Goal: Information Seeking & Learning: Learn about a topic

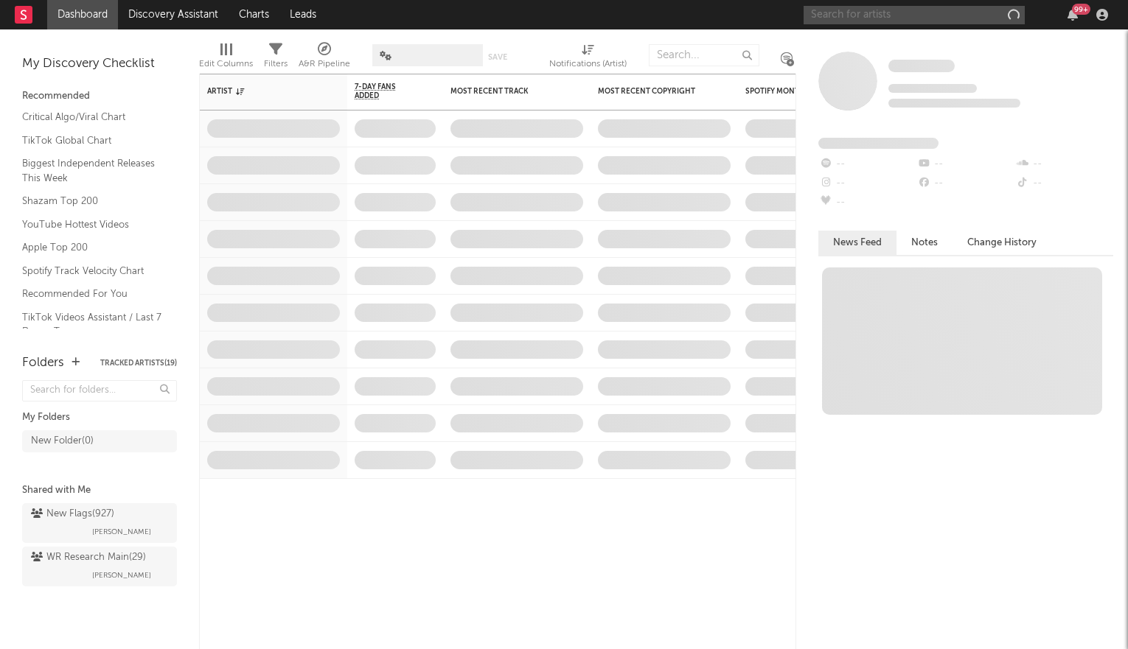
click at [857, 18] on input "text" at bounding box center [913, 15] width 221 height 18
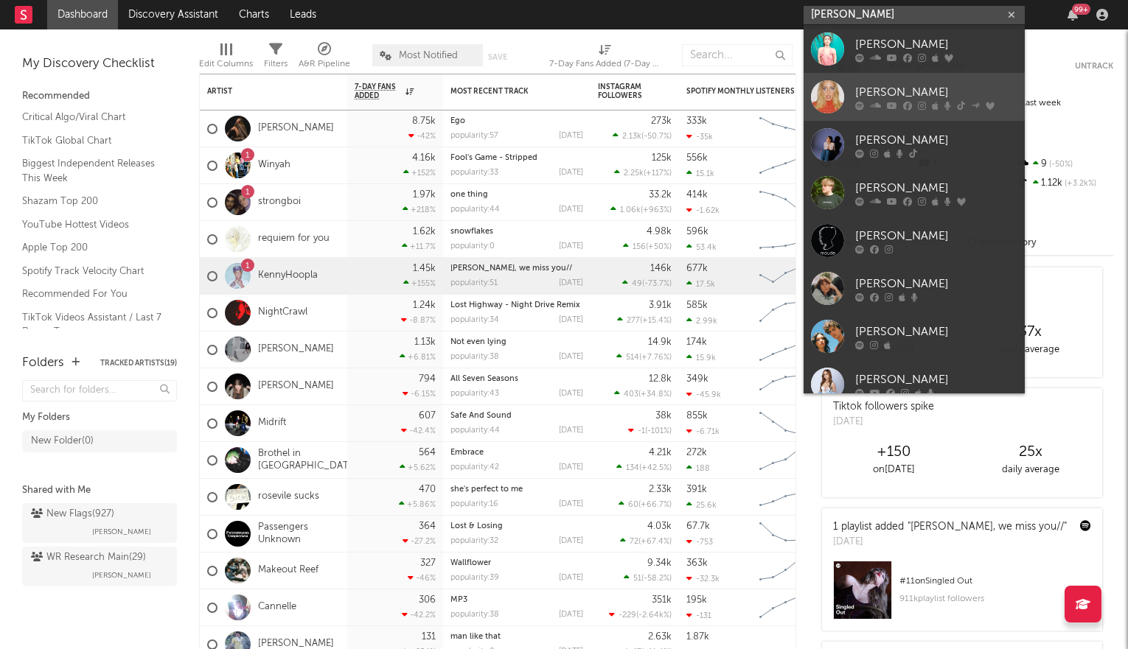
type input "maude"
click at [912, 85] on div "[PERSON_NAME]" at bounding box center [936, 92] width 162 height 18
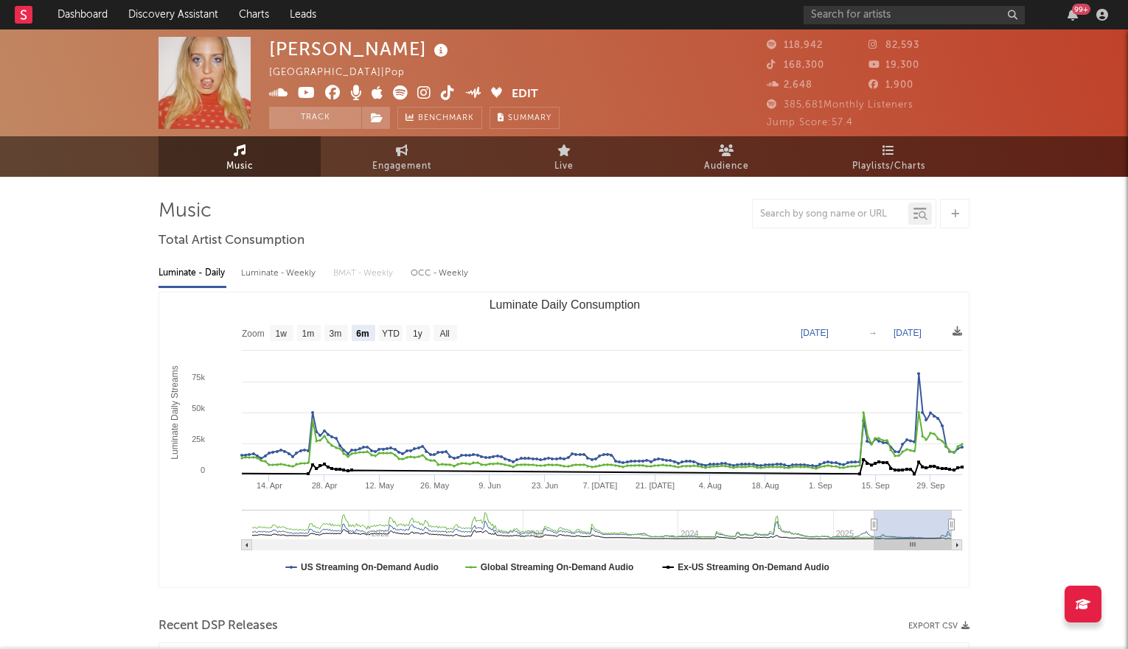
click at [198, 77] on img at bounding box center [204, 83] width 92 height 92
click at [444, 330] on text "All" at bounding box center [444, 334] width 10 height 10
select select "All"
type input "2021-03-31"
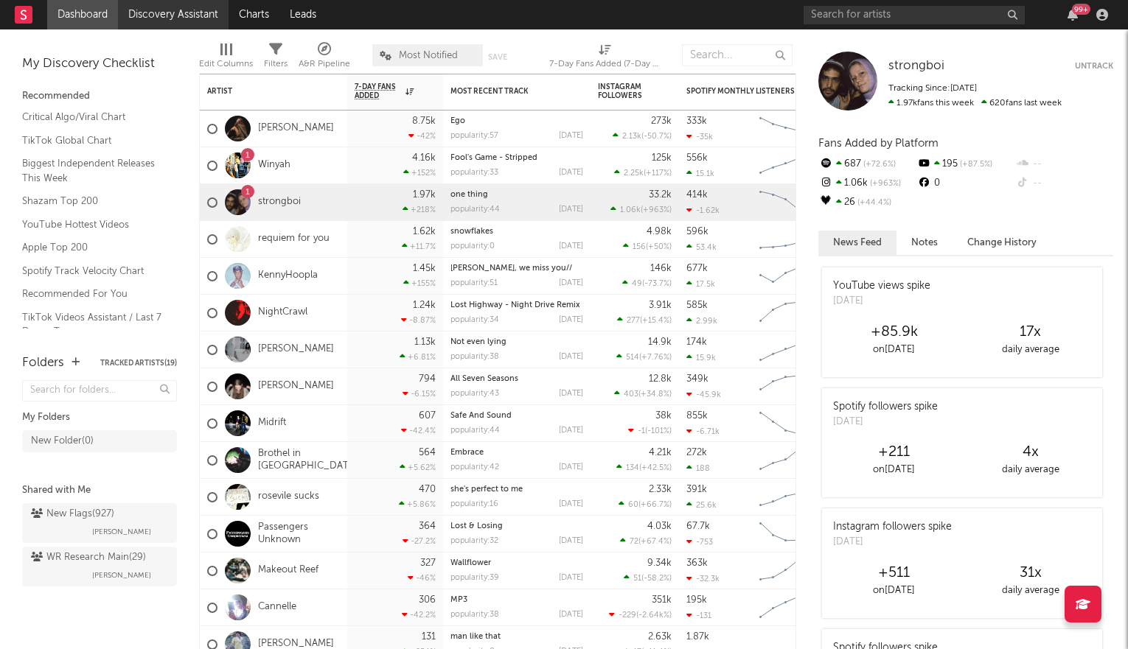
click at [187, 12] on link "Discovery Assistant" at bounding box center [173, 14] width 111 height 29
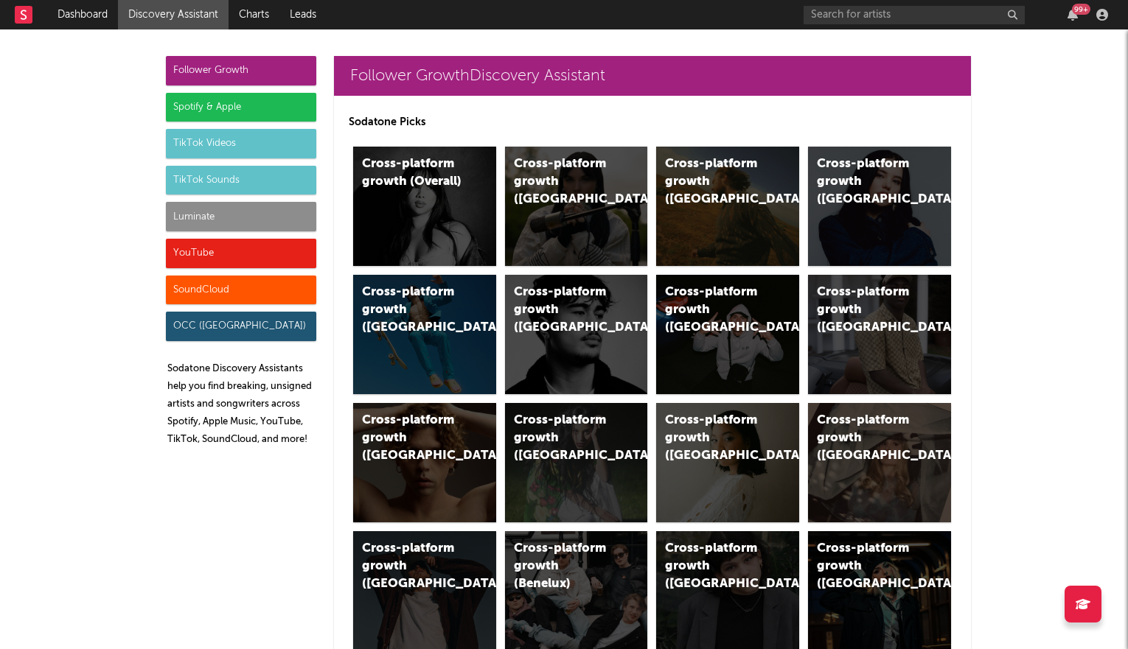
click at [268, 220] on div "Luminate" at bounding box center [241, 216] width 150 height 29
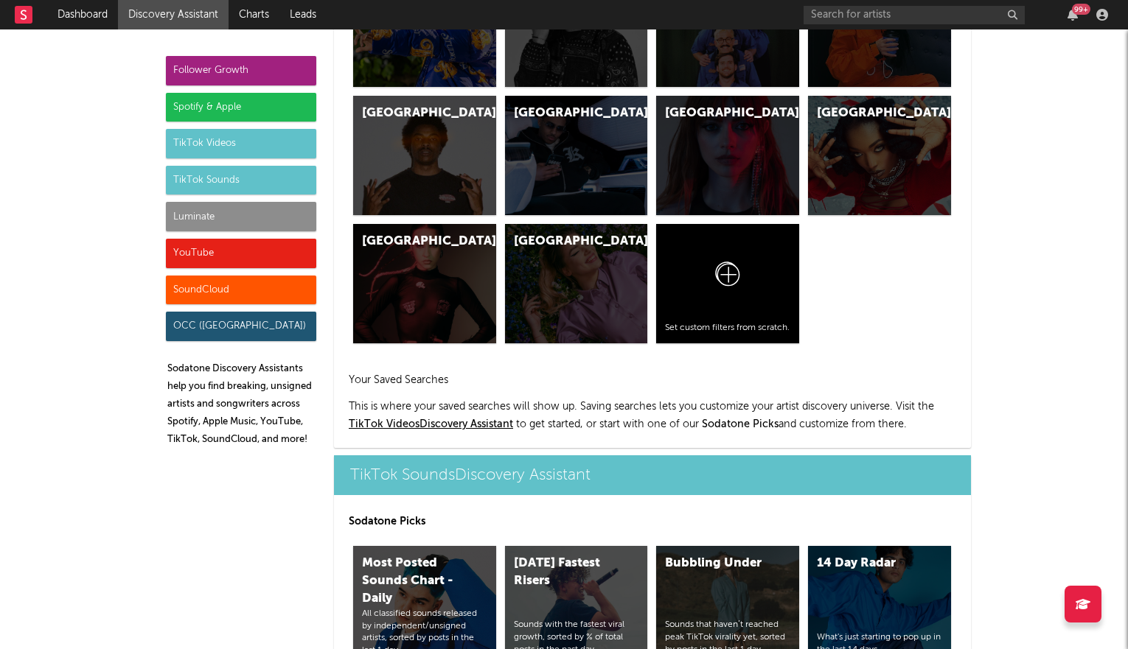
scroll to position [6453, 0]
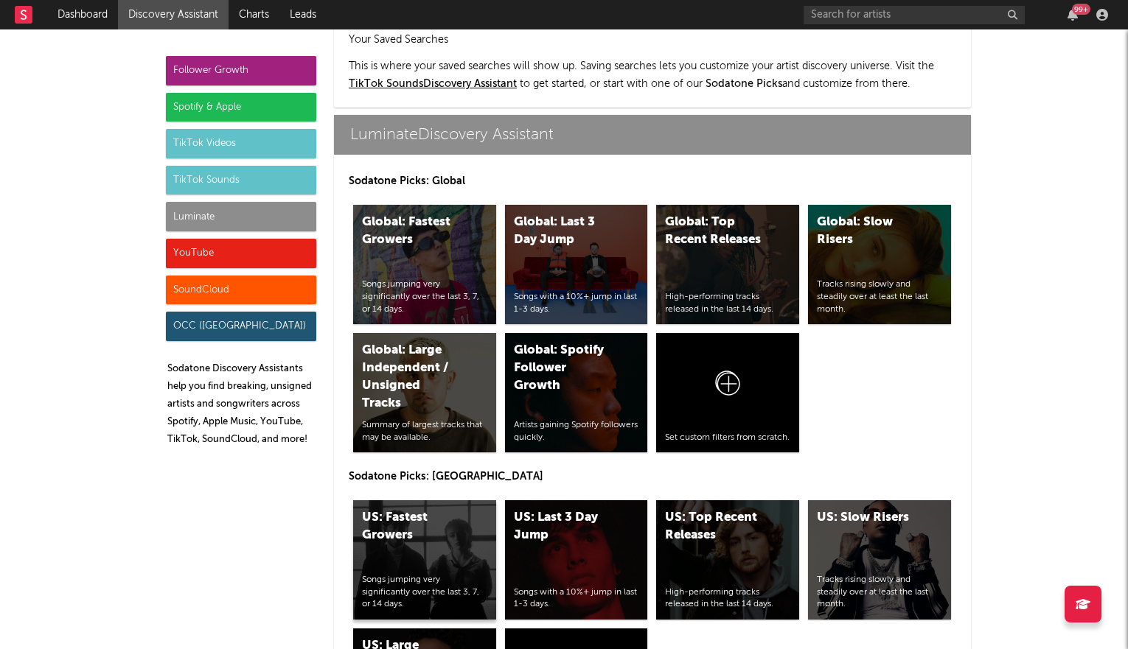
click at [415, 500] on div "US: Fastest Growers Songs jumping very significantly over the last 3, 7, or 14 …" at bounding box center [424, 559] width 143 height 119
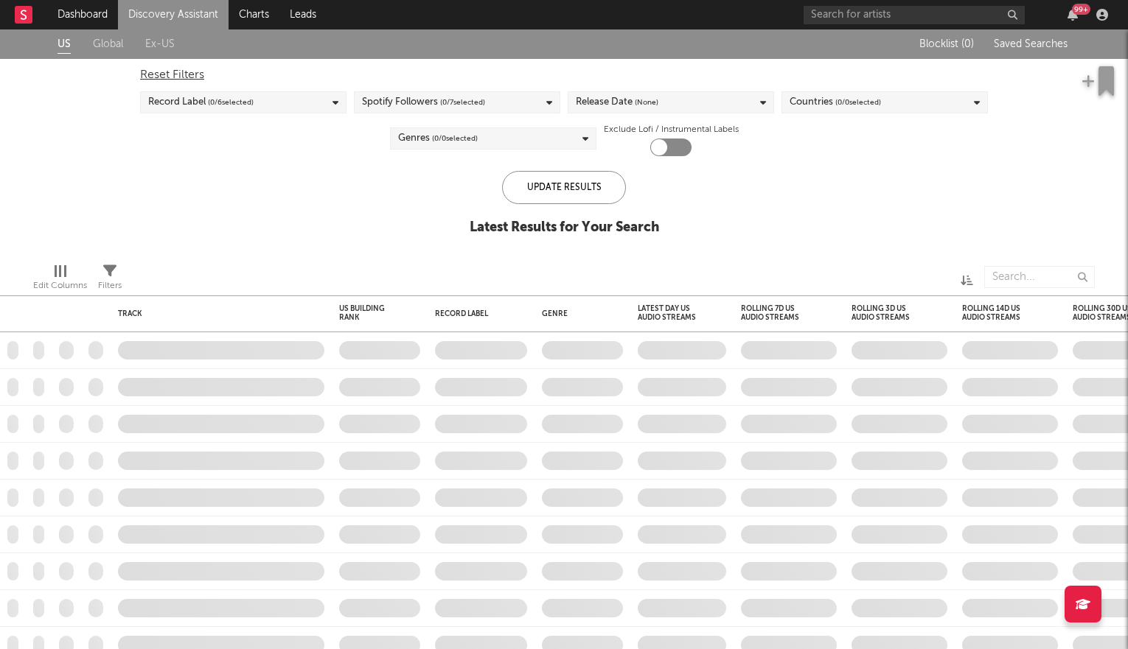
checkbox input "true"
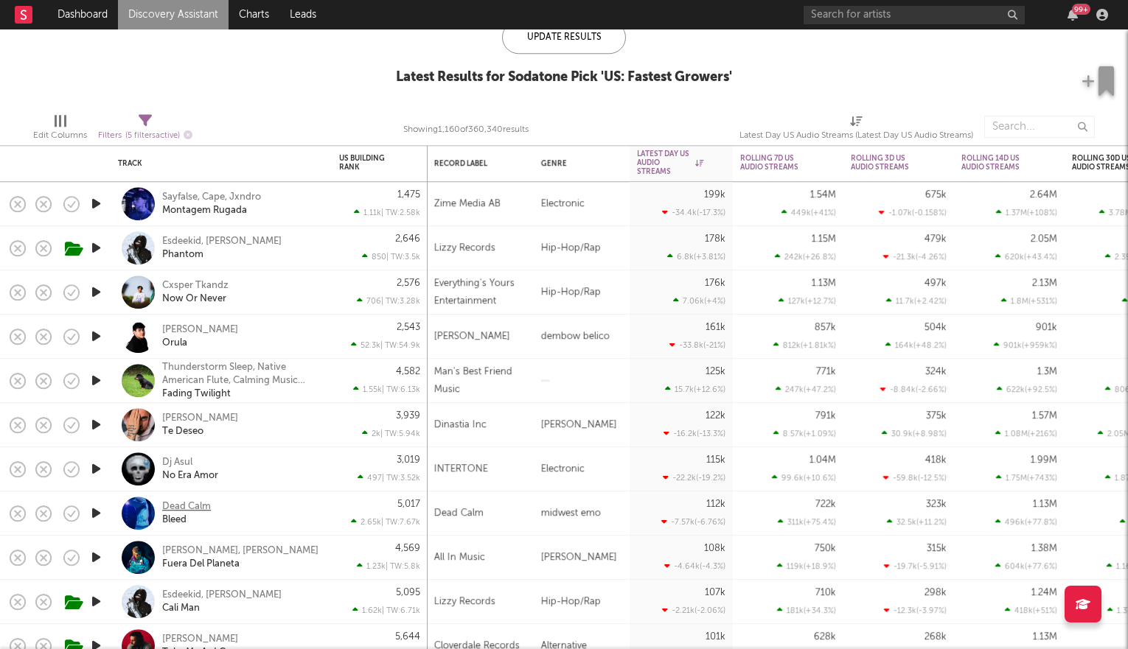
click at [195, 507] on div "Dead Calm" at bounding box center [186, 506] width 49 height 13
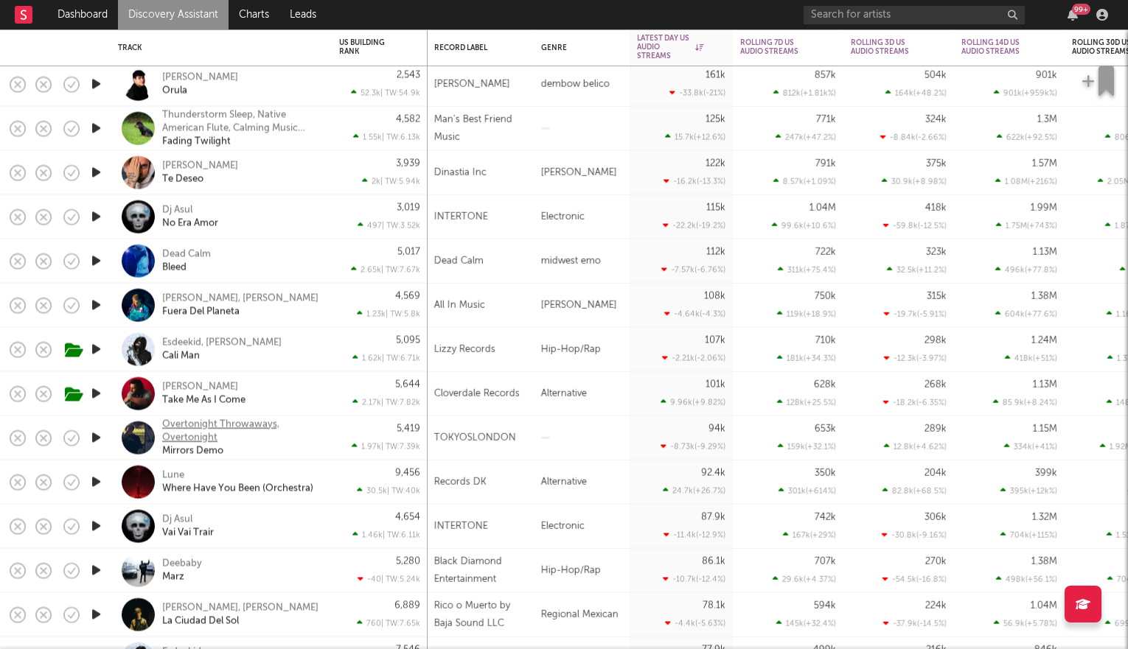
click at [235, 419] on div "Overtonight Throwaways, Overtonight" at bounding box center [241, 431] width 158 height 27
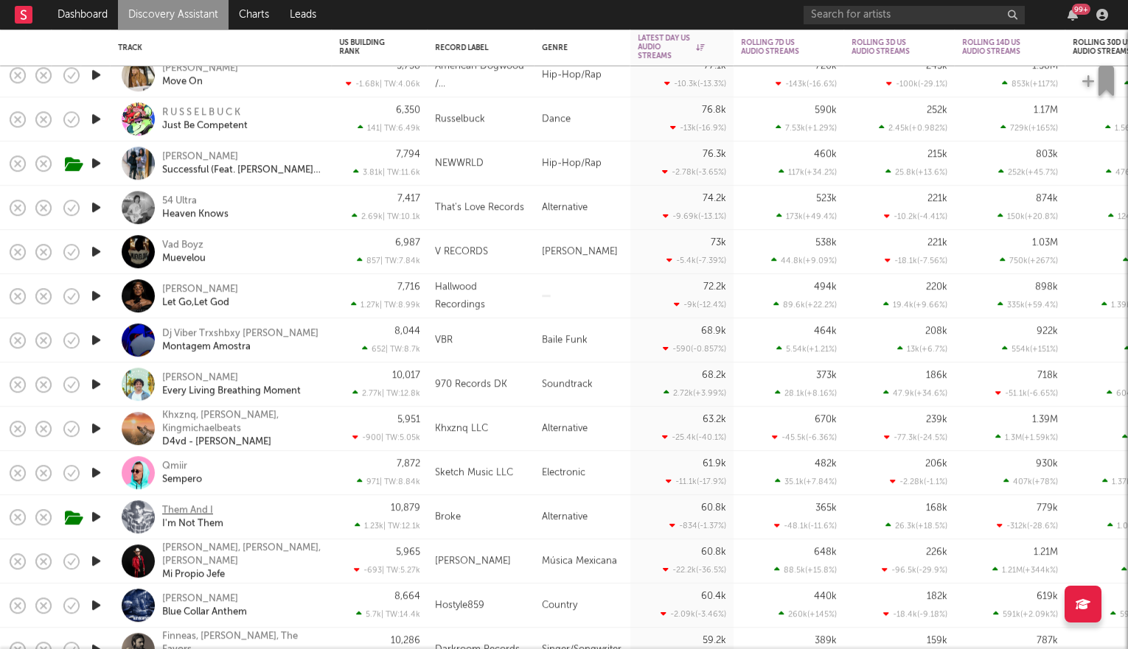
click at [186, 508] on div "Them And I" at bounding box center [187, 510] width 51 height 13
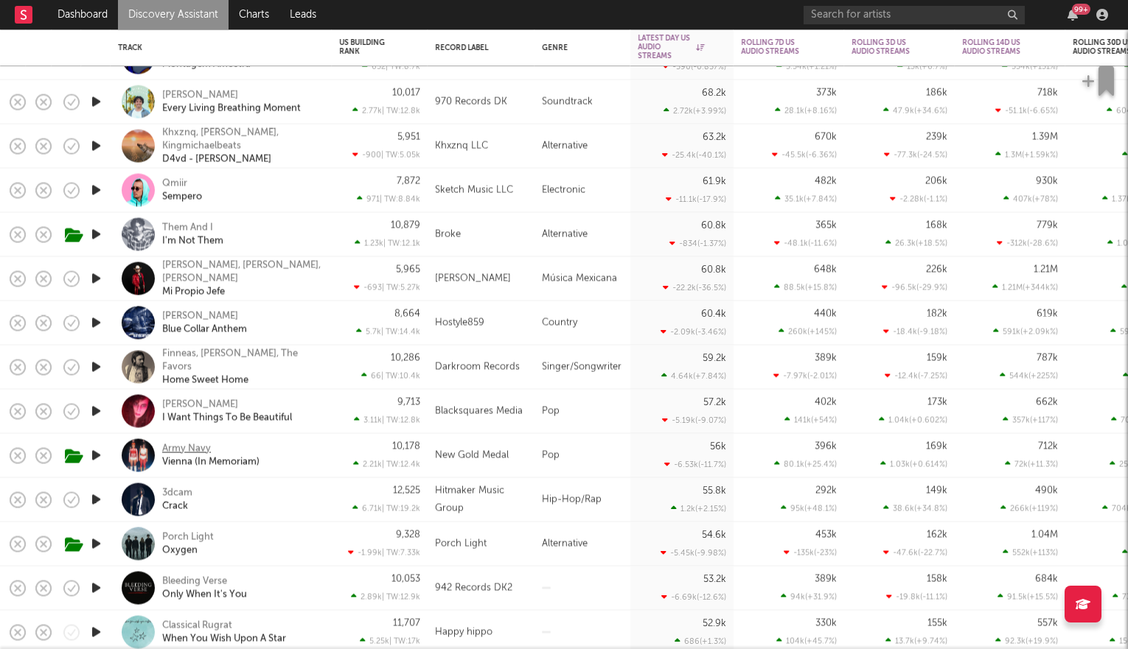
click at [175, 451] on div "Army Navy" at bounding box center [186, 448] width 49 height 13
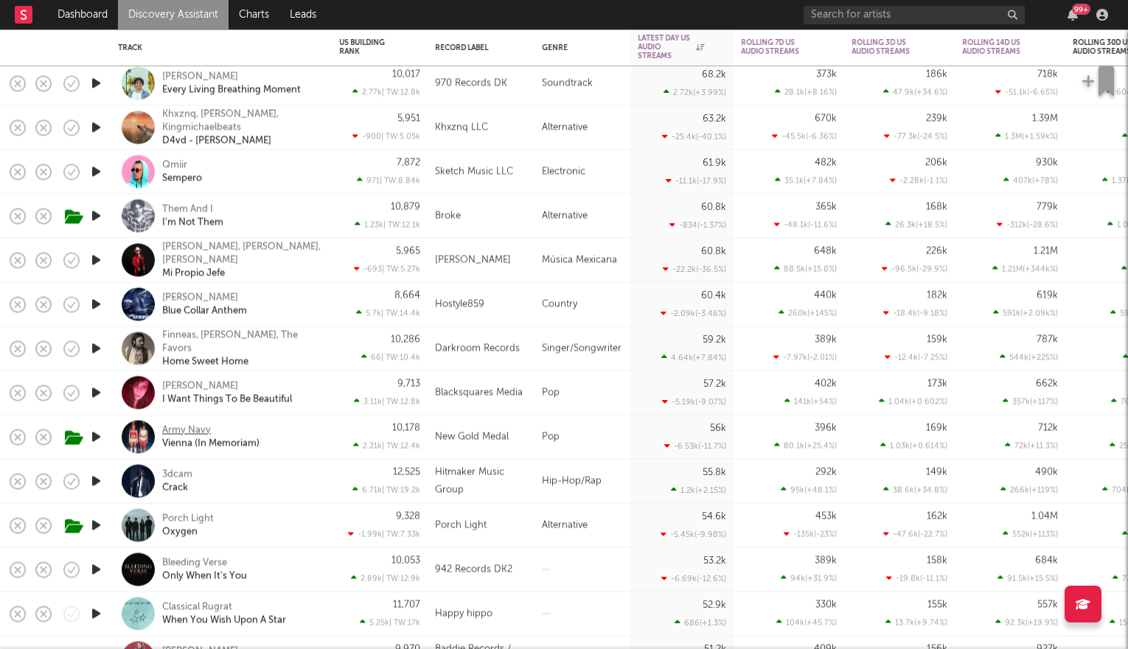
click at [191, 426] on div "Army Navy" at bounding box center [186, 430] width 49 height 13
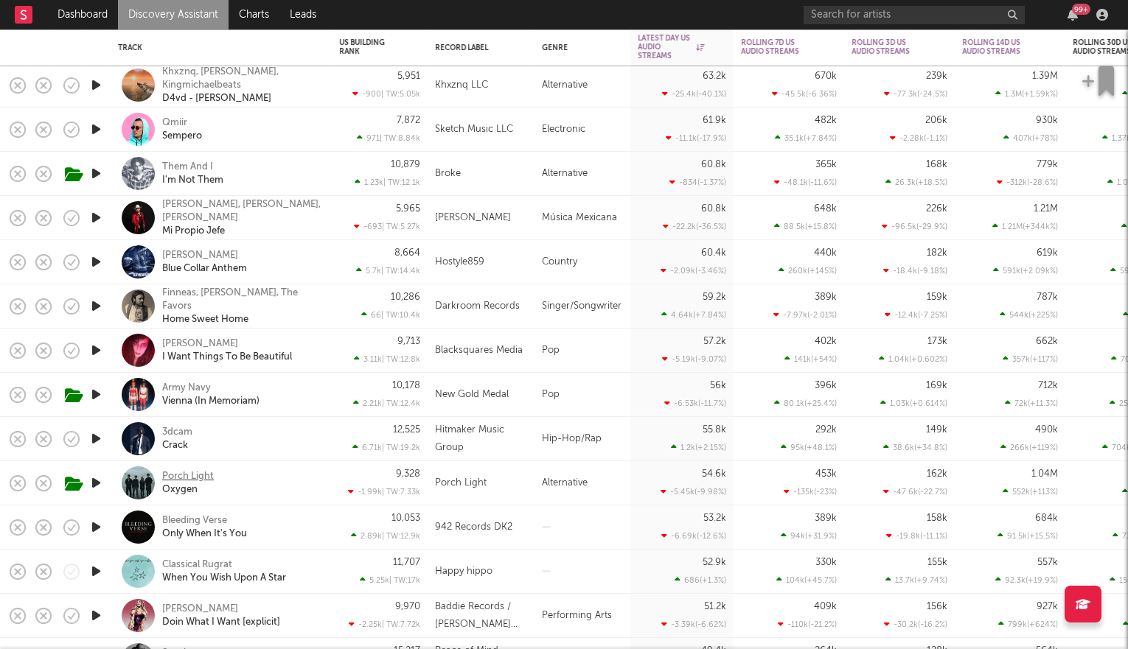
click at [172, 475] on div "Porch Light" at bounding box center [188, 476] width 52 height 13
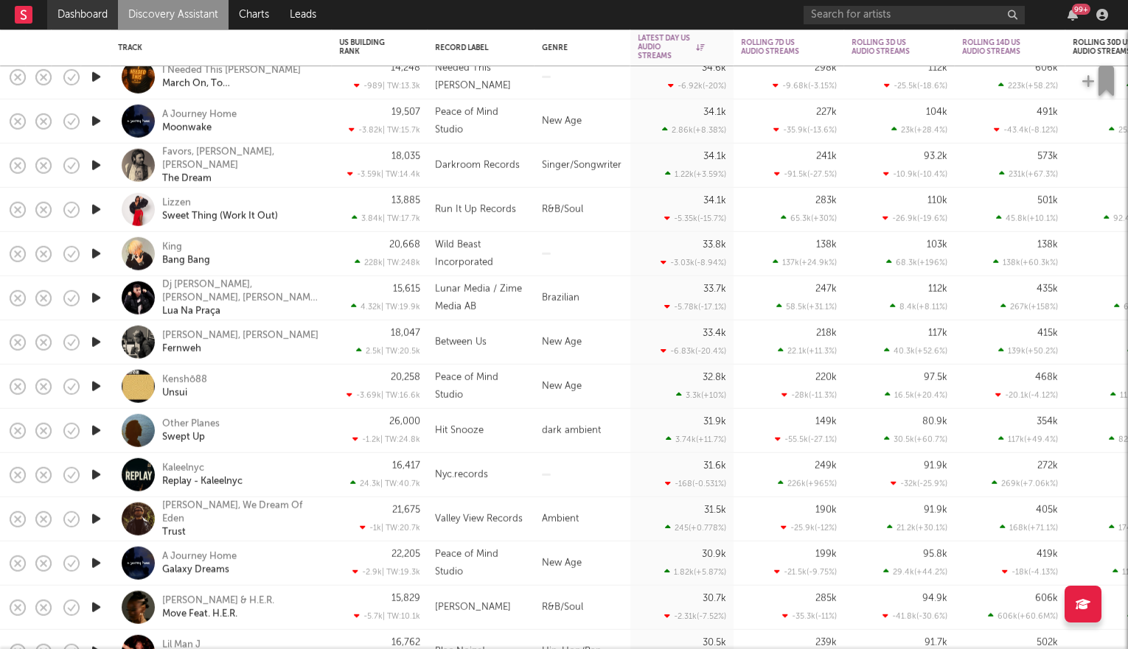
click at [73, 7] on link "Dashboard" at bounding box center [82, 14] width 71 height 29
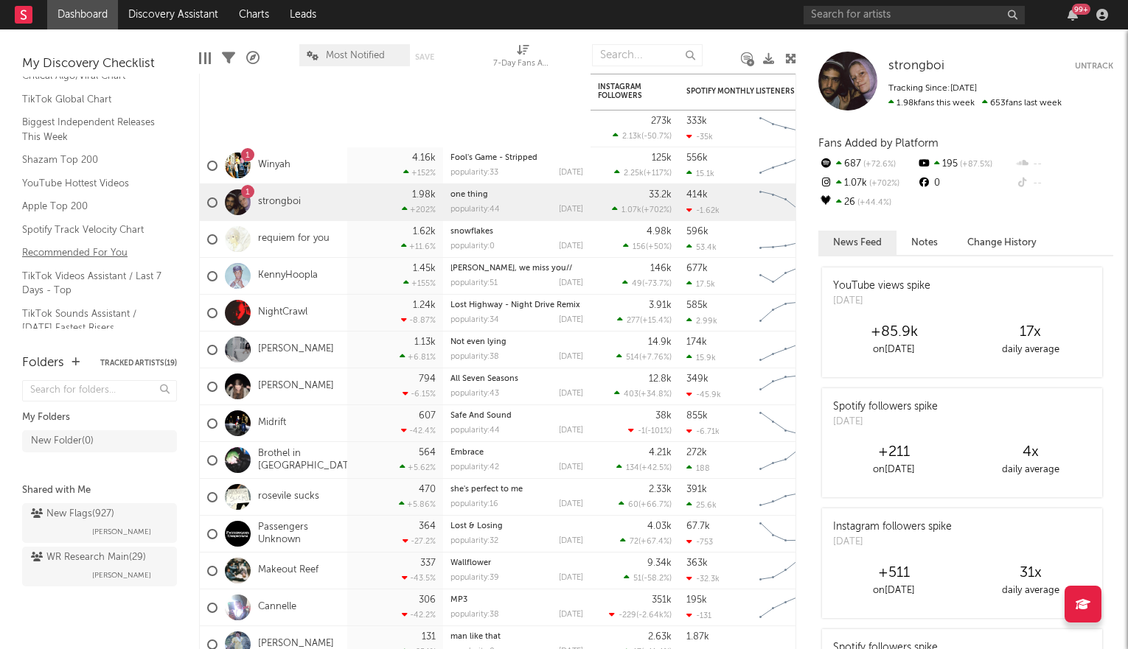
scroll to position [55, 0]
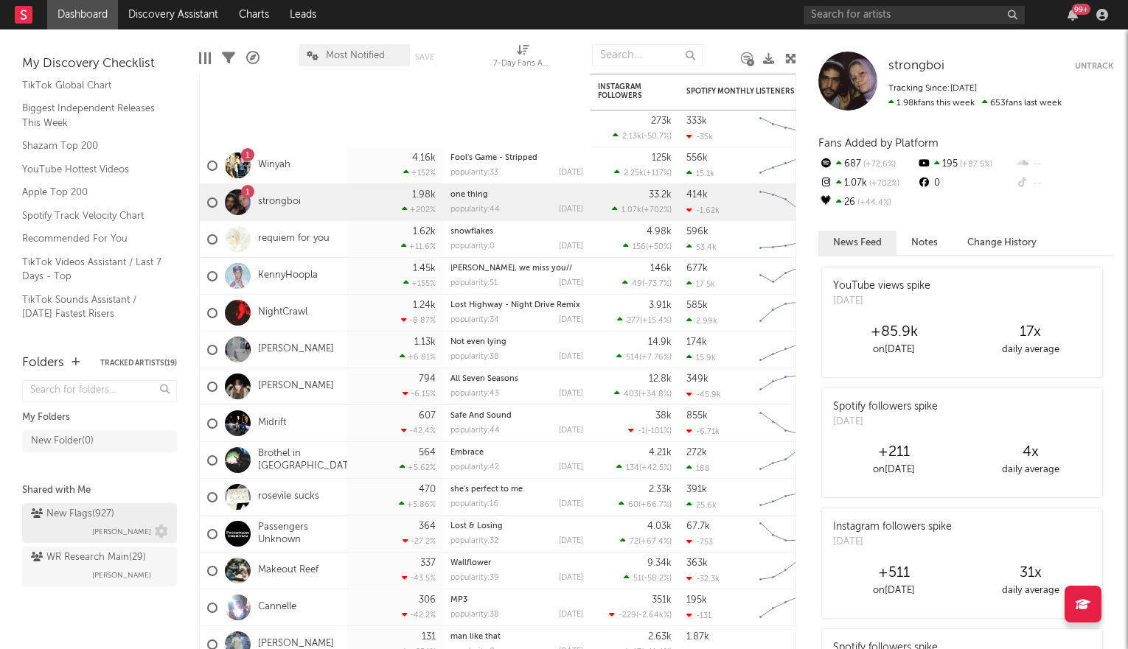
click at [86, 528] on div "New Flags ( 927 ) Sean Stevens" at bounding box center [99, 523] width 137 height 35
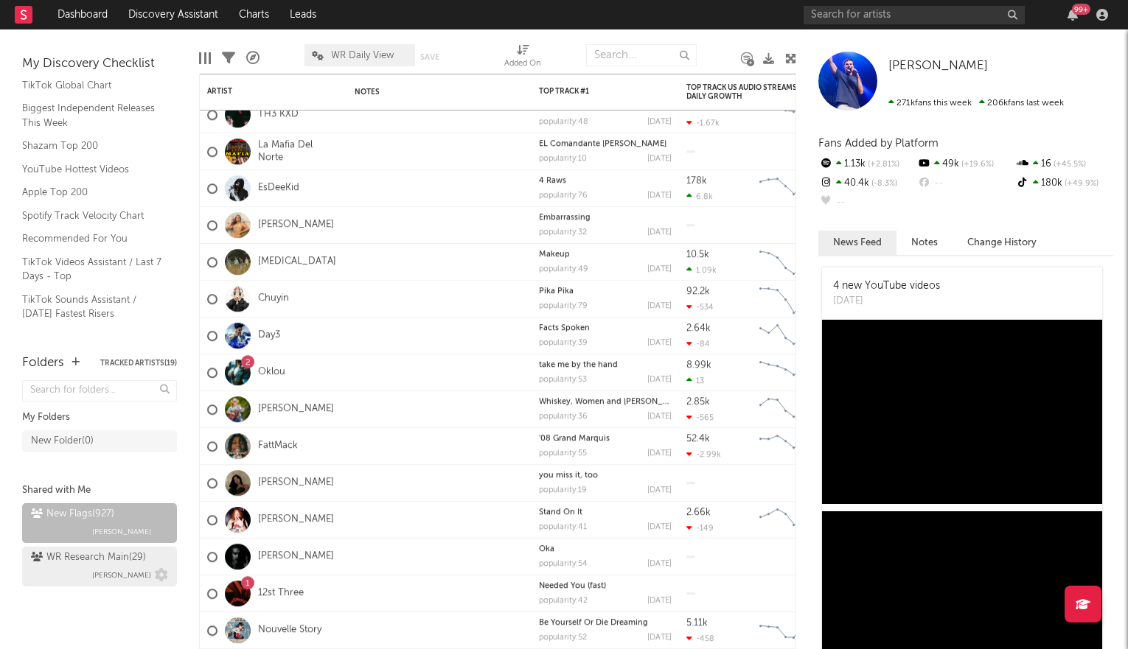
click at [88, 565] on div "WR Research Main ( 29 )" at bounding box center [88, 558] width 115 height 18
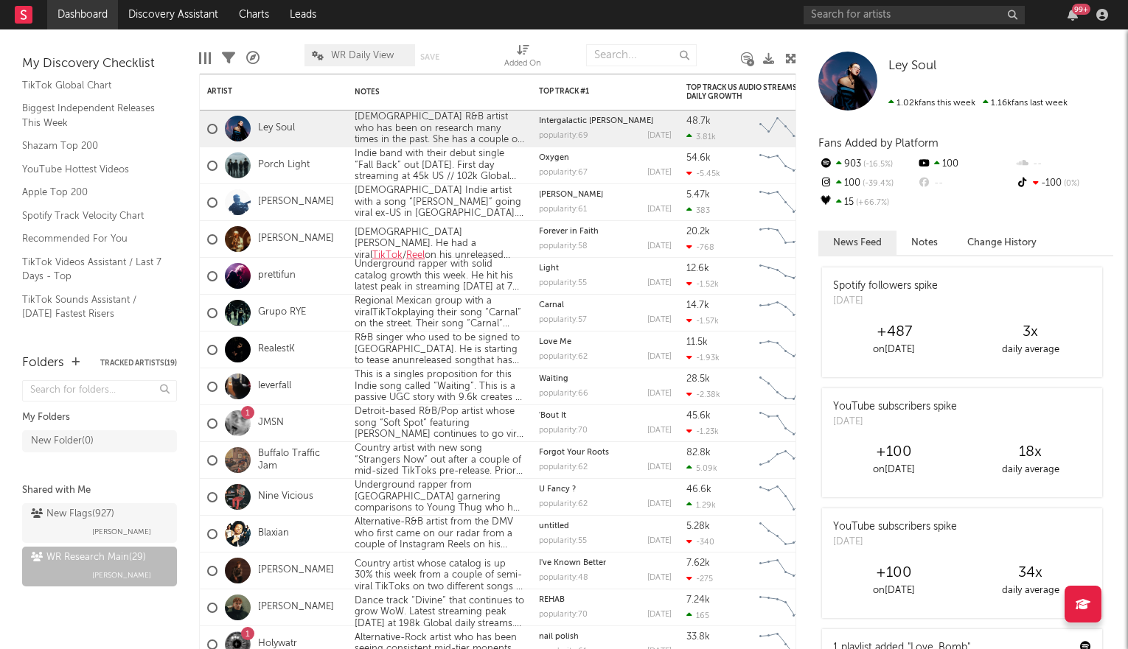
click at [96, 13] on link "Dashboard" at bounding box center [82, 14] width 71 height 29
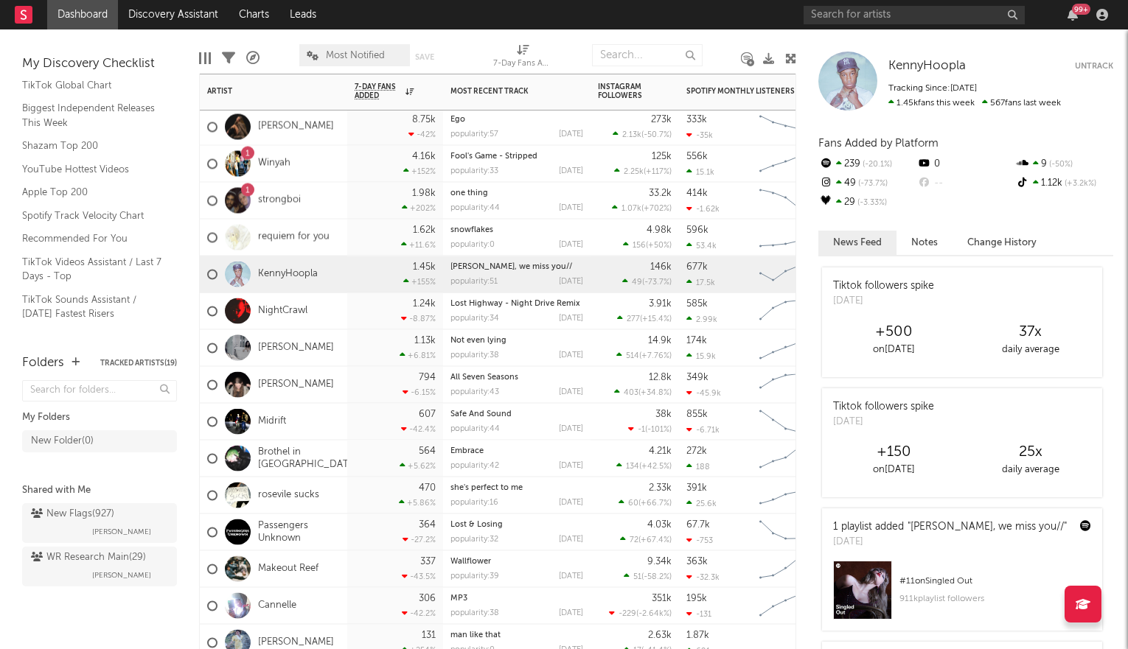
click at [330, 203] on div "1 strongboi" at bounding box center [273, 201] width 147 height 37
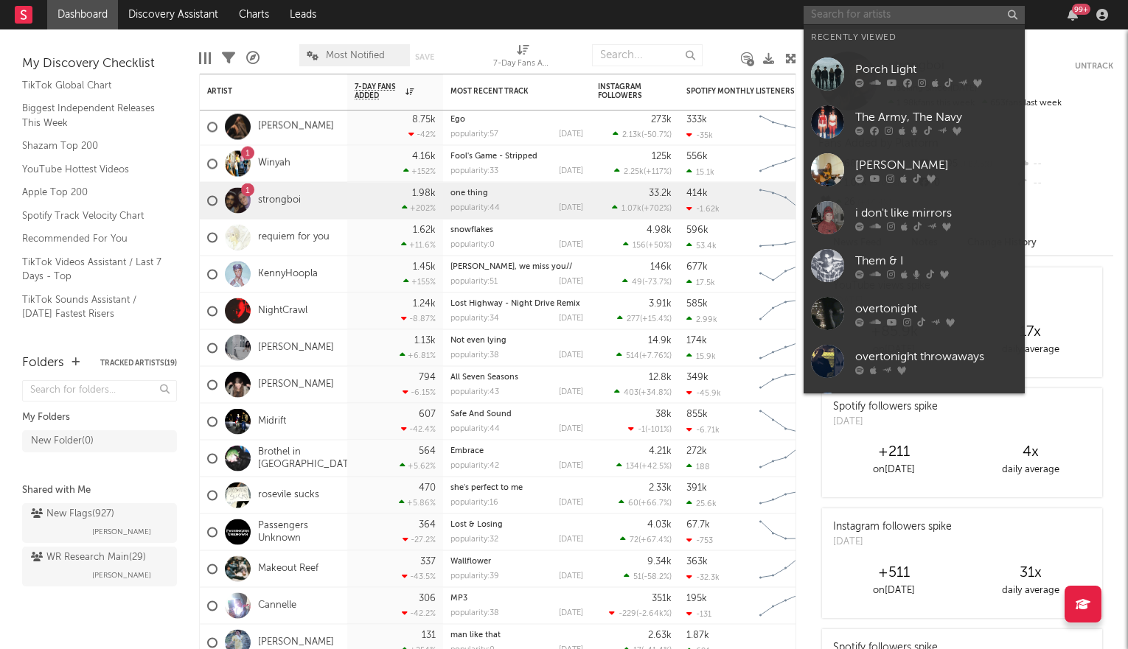
click at [849, 7] on input "text" at bounding box center [913, 15] width 221 height 18
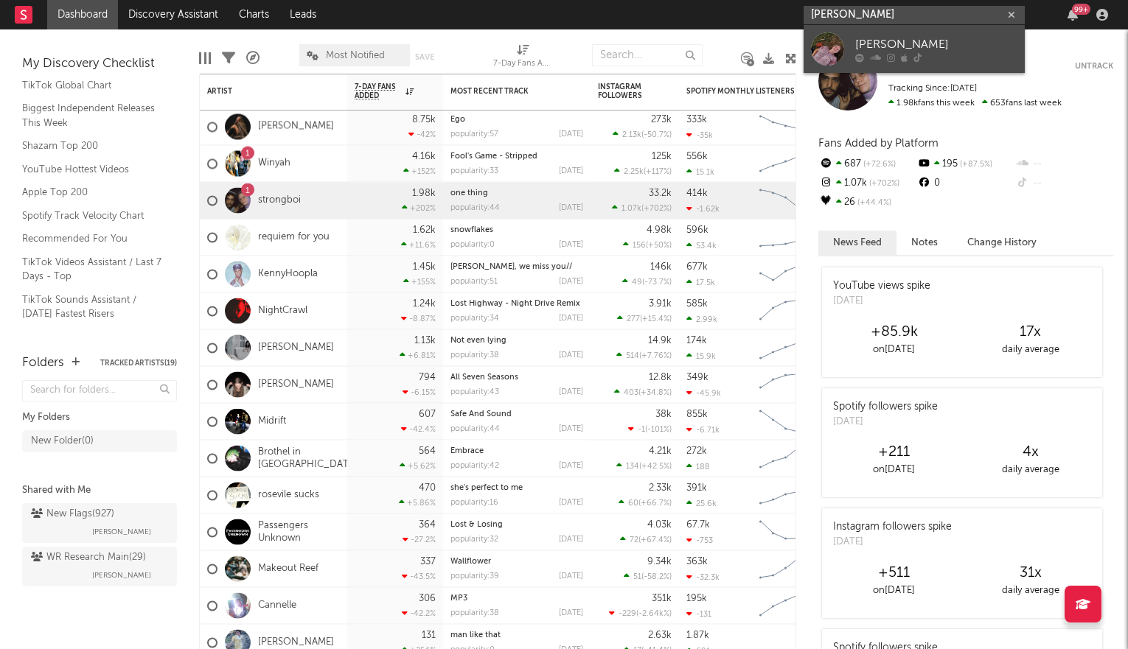
type input "annabelle dinda"
click at [850, 49] on link "Annabelle Dinda" at bounding box center [913, 49] width 221 height 48
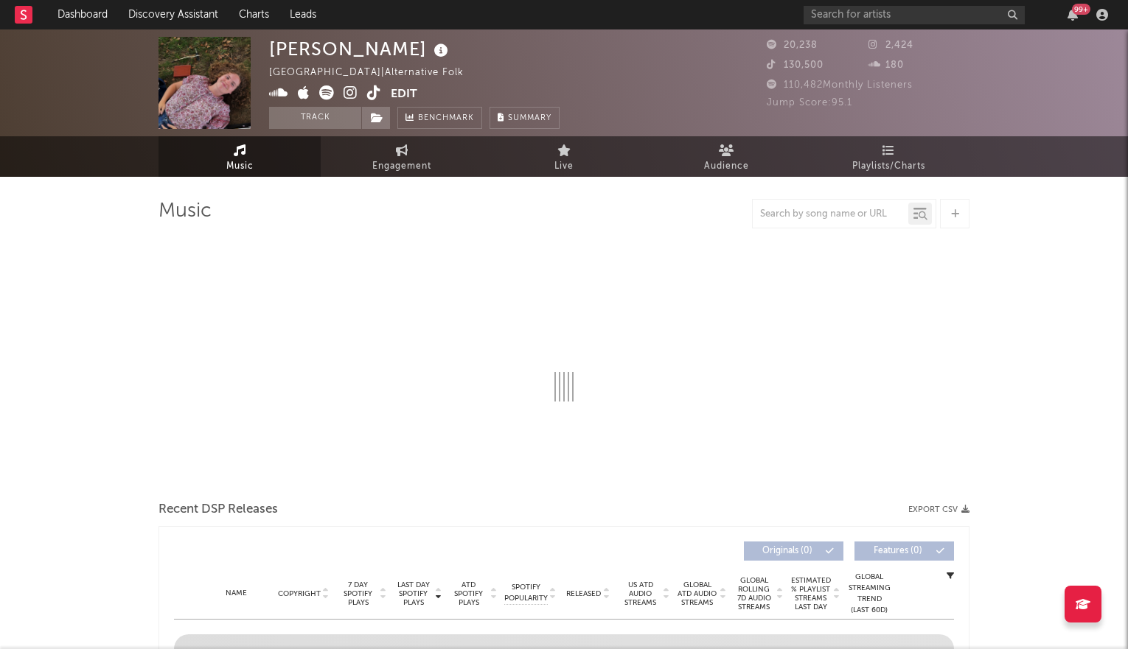
select select "1w"
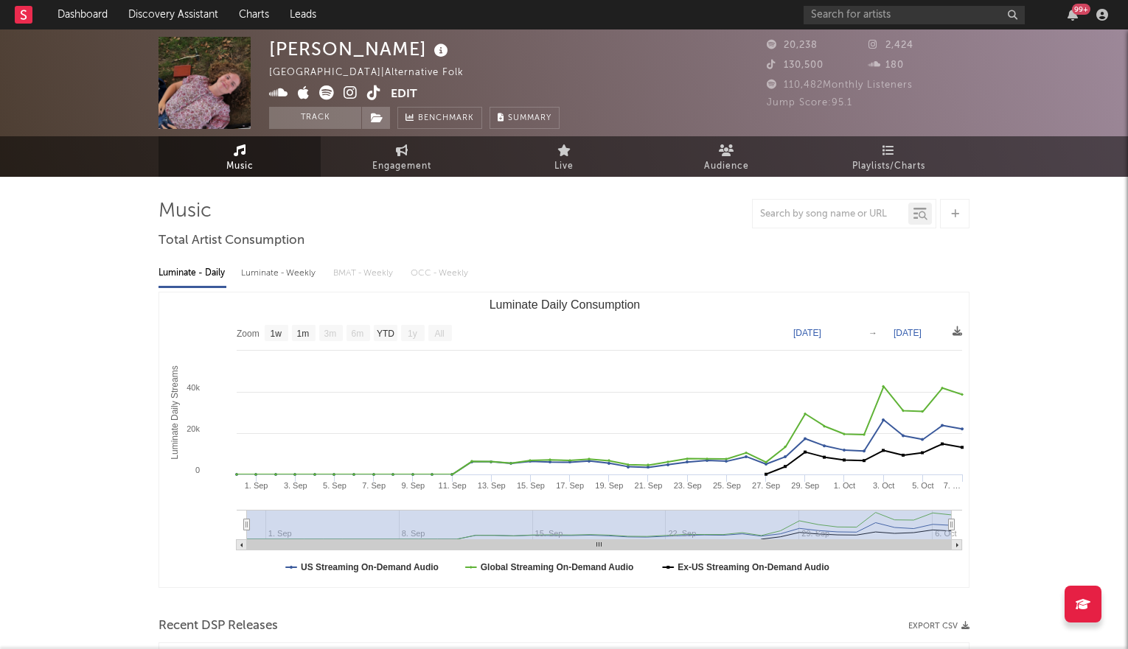
click at [324, 89] on icon at bounding box center [326, 92] width 15 height 15
click at [727, 150] on icon at bounding box center [726, 150] width 15 height 12
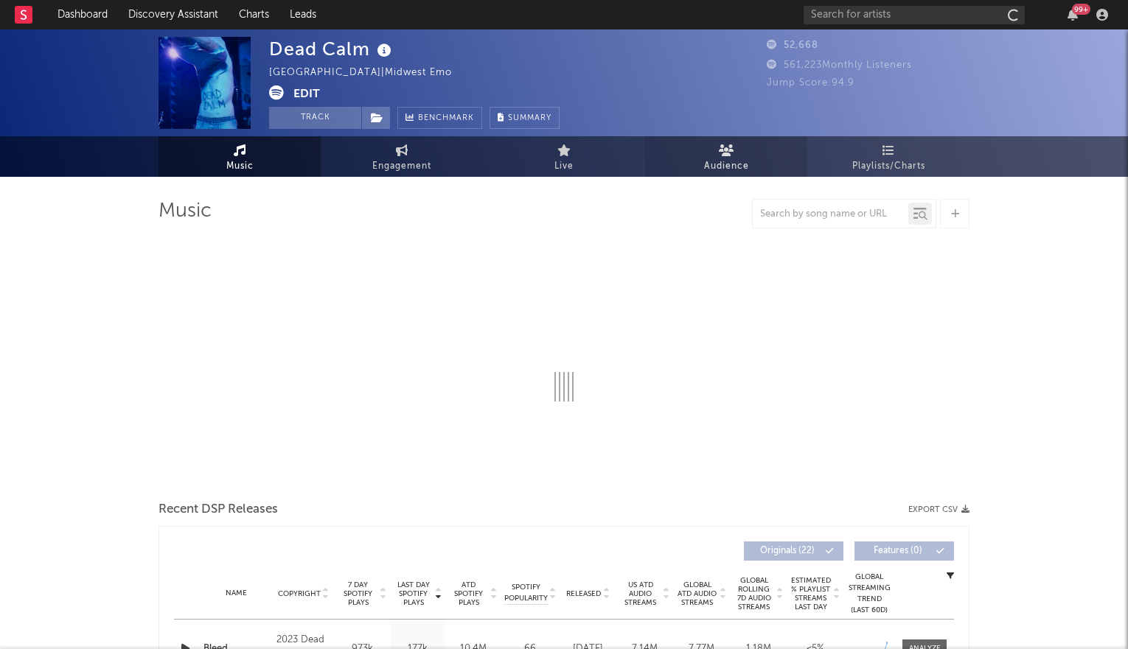
select select "6m"
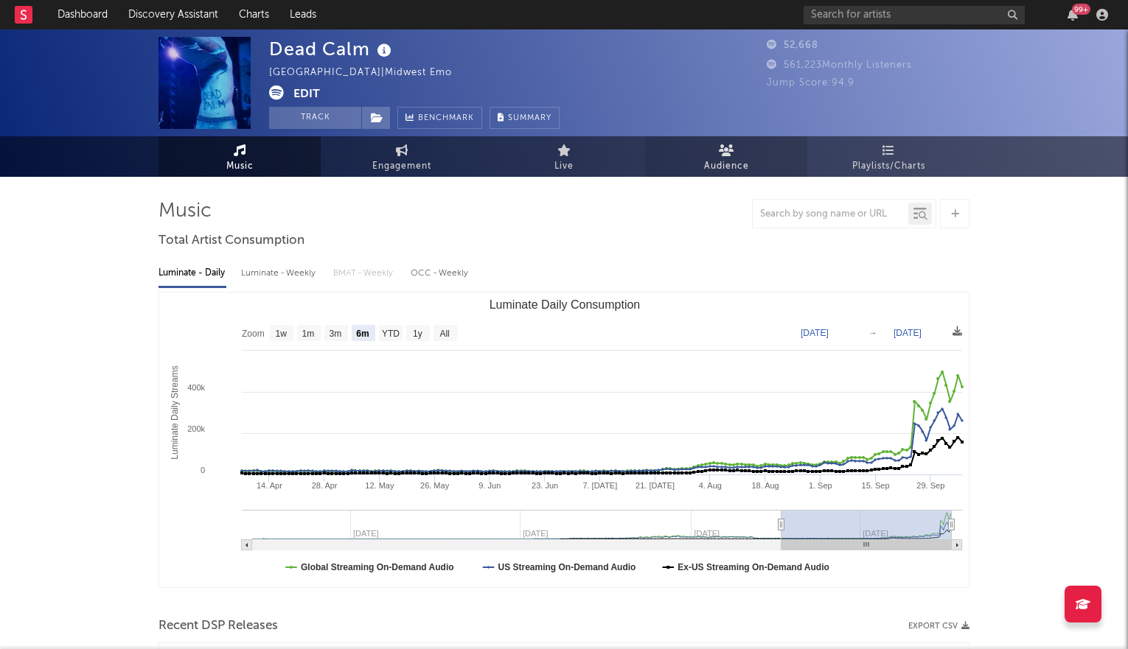
click at [717, 160] on span "Audience" at bounding box center [726, 167] width 45 height 18
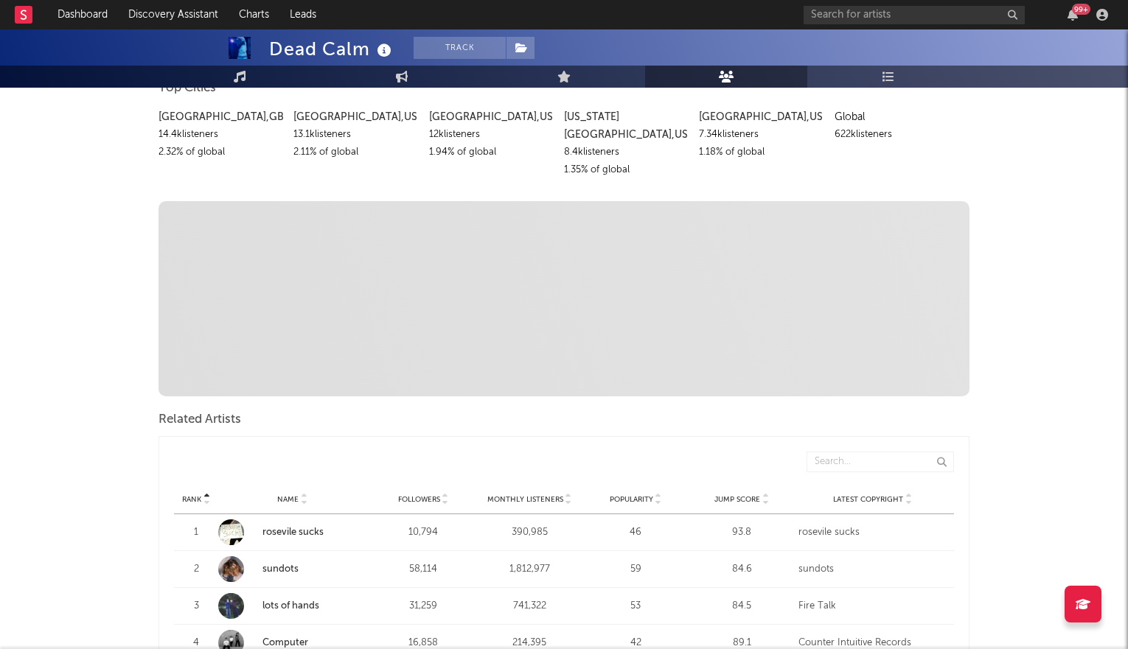
scroll to position [413, 0]
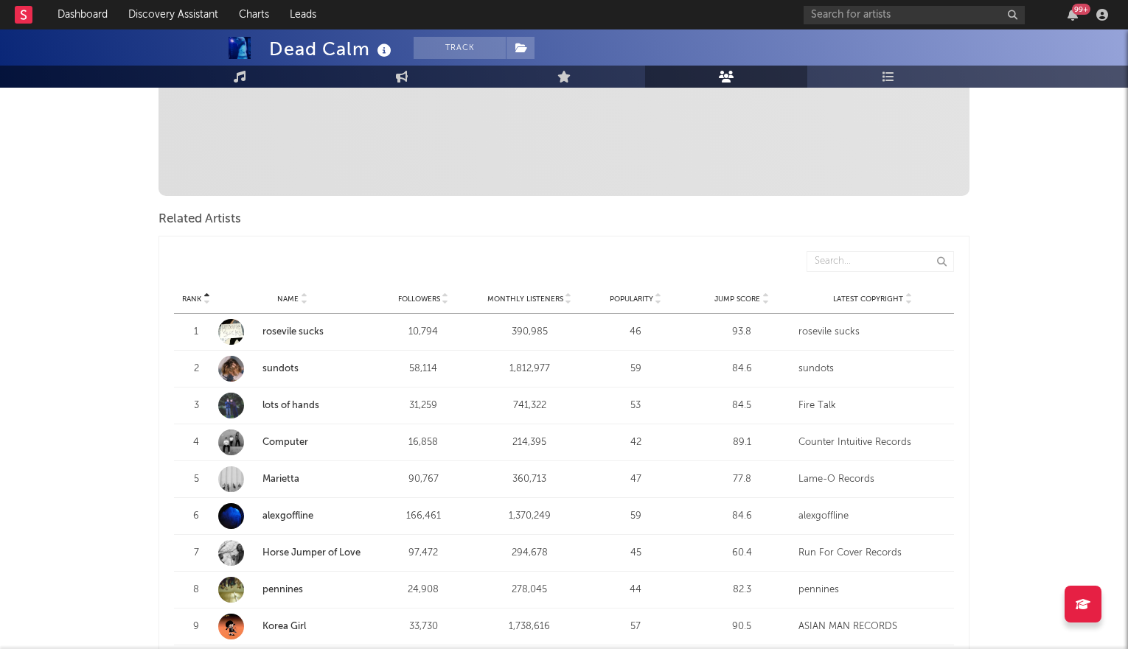
click at [765, 299] on icon at bounding box center [764, 302] width 7 height 6
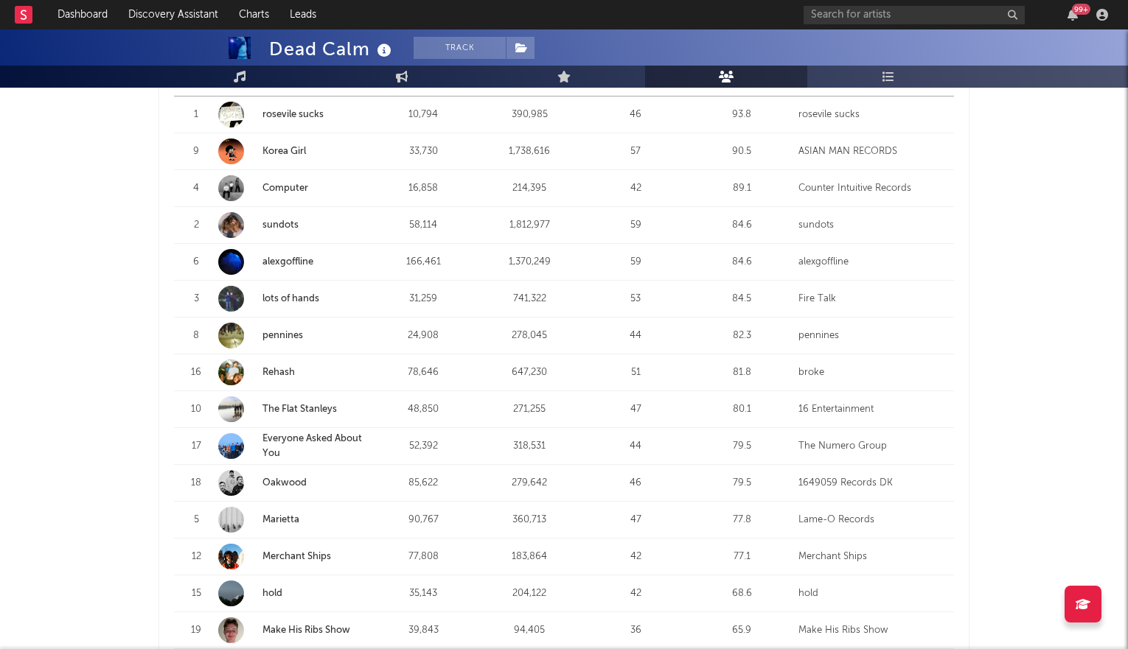
scroll to position [0, 0]
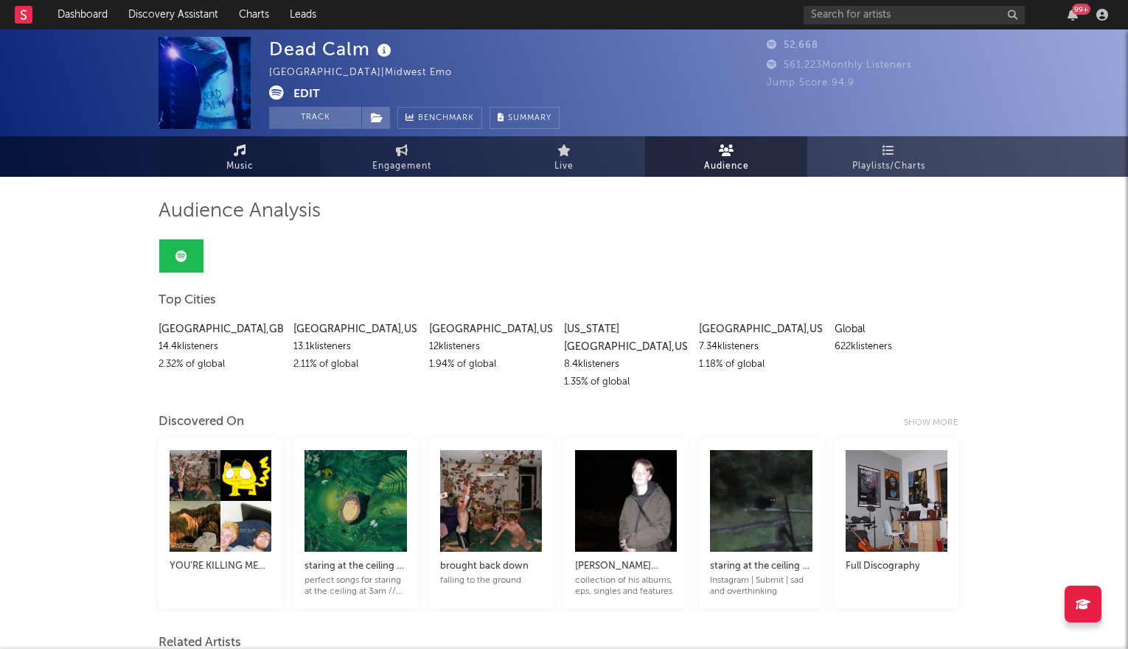
click at [263, 151] on link "Music" at bounding box center [239, 156] width 162 height 41
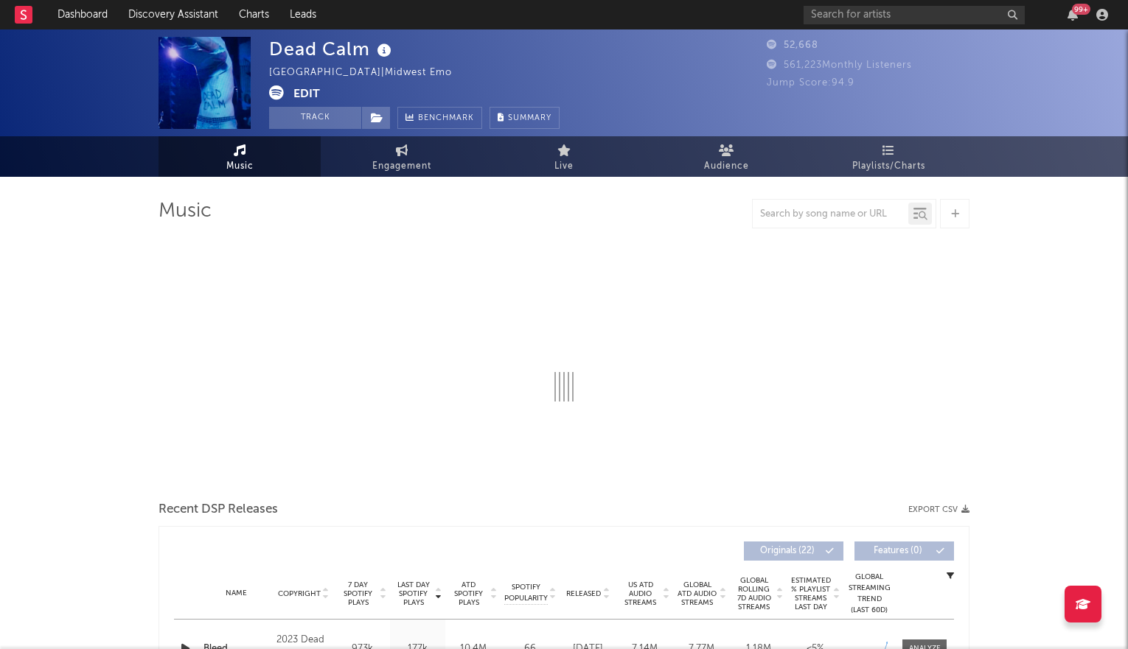
select select "6m"
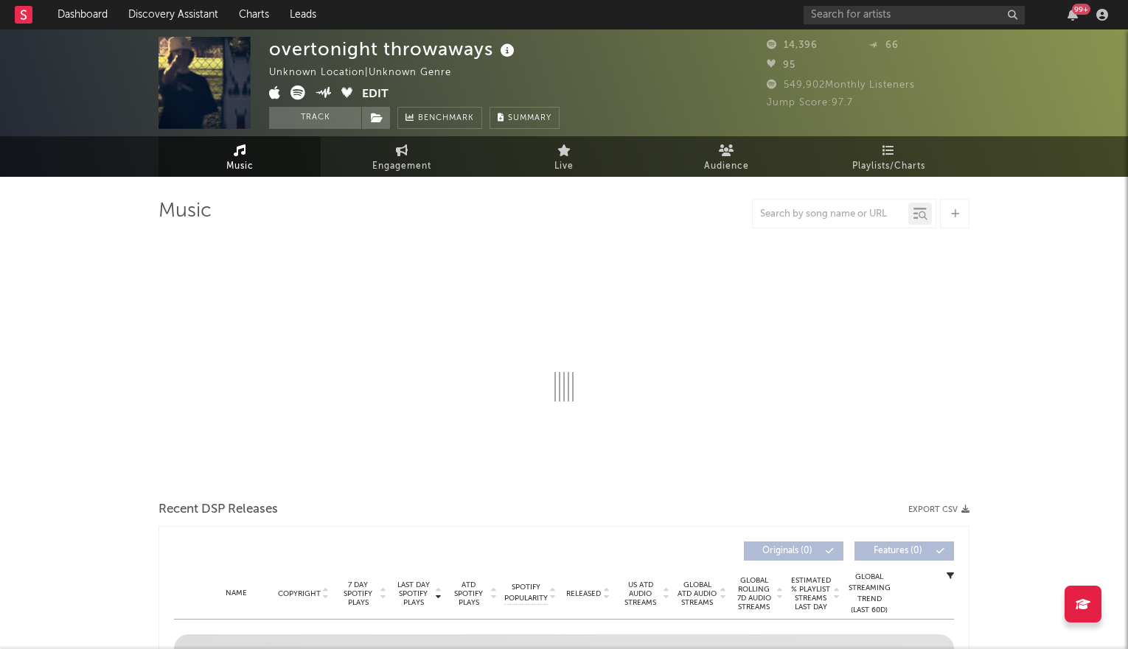
select select "1w"
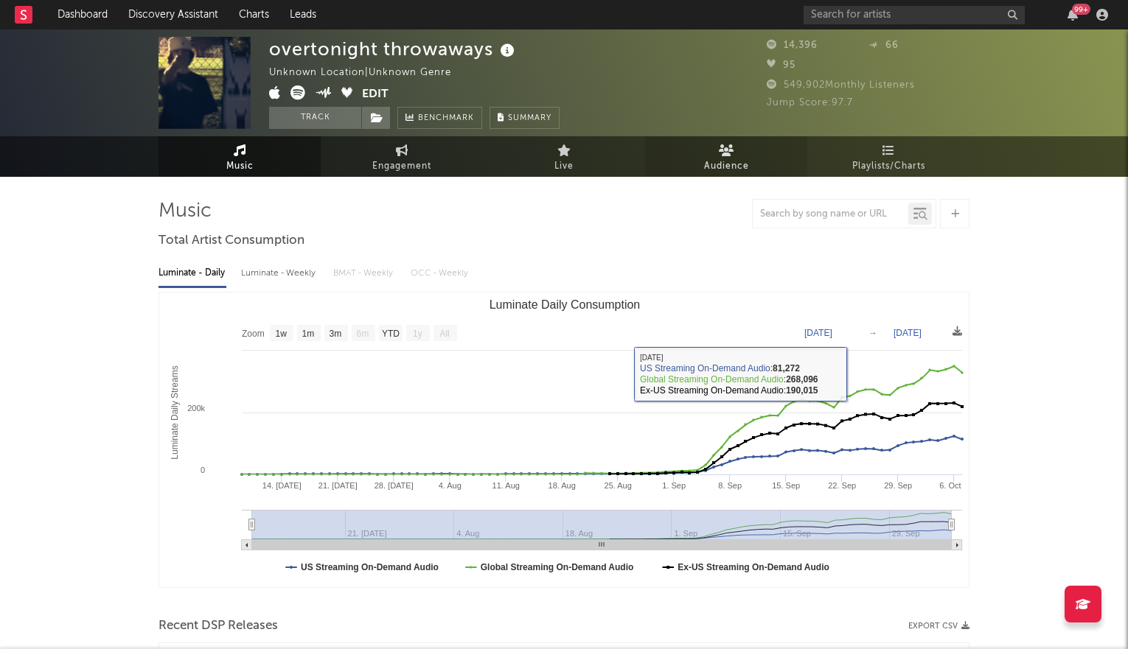
click at [699, 153] on link "Audience" at bounding box center [726, 156] width 162 height 41
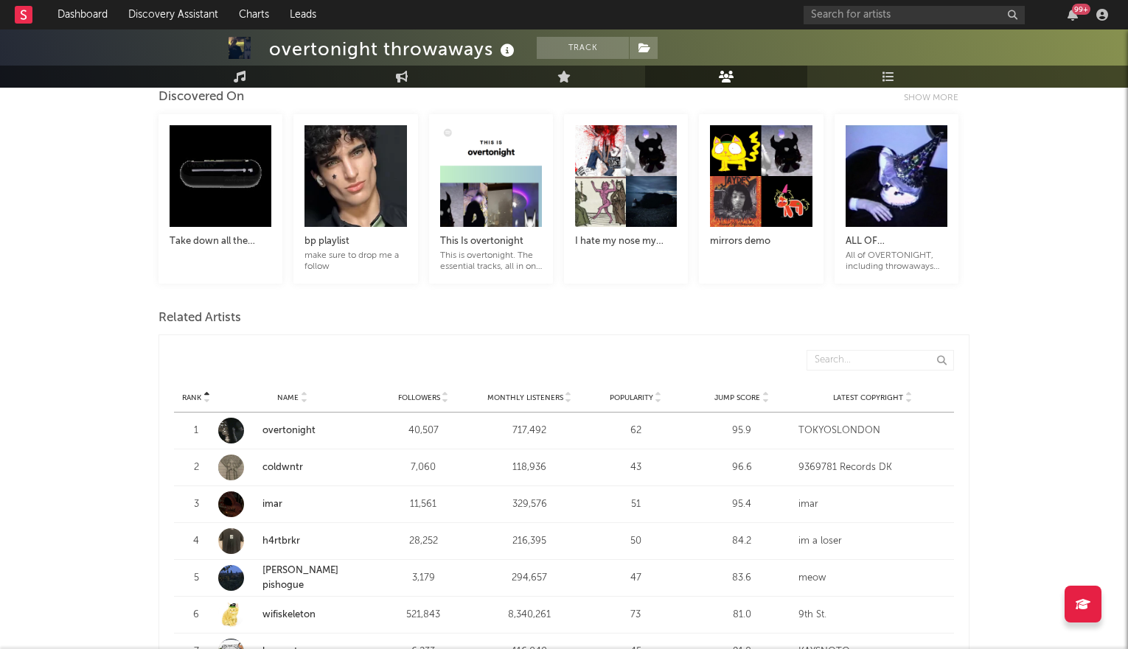
scroll to position [349, 0]
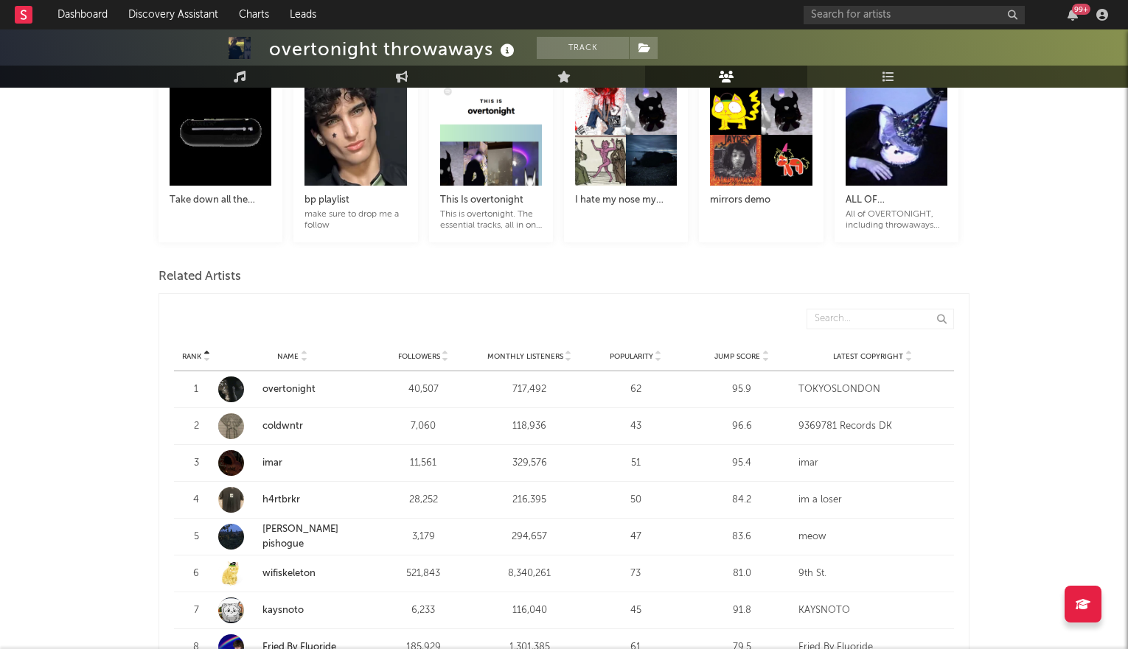
click at [277, 385] on link "overtonight" at bounding box center [288, 390] width 53 height 10
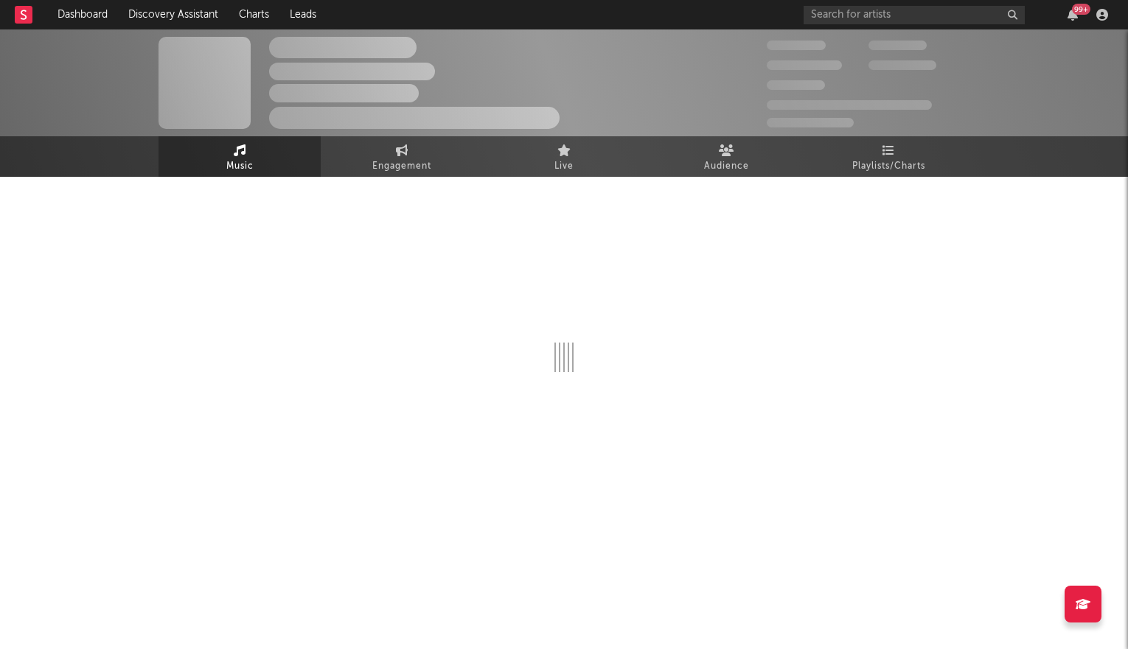
select select "6m"
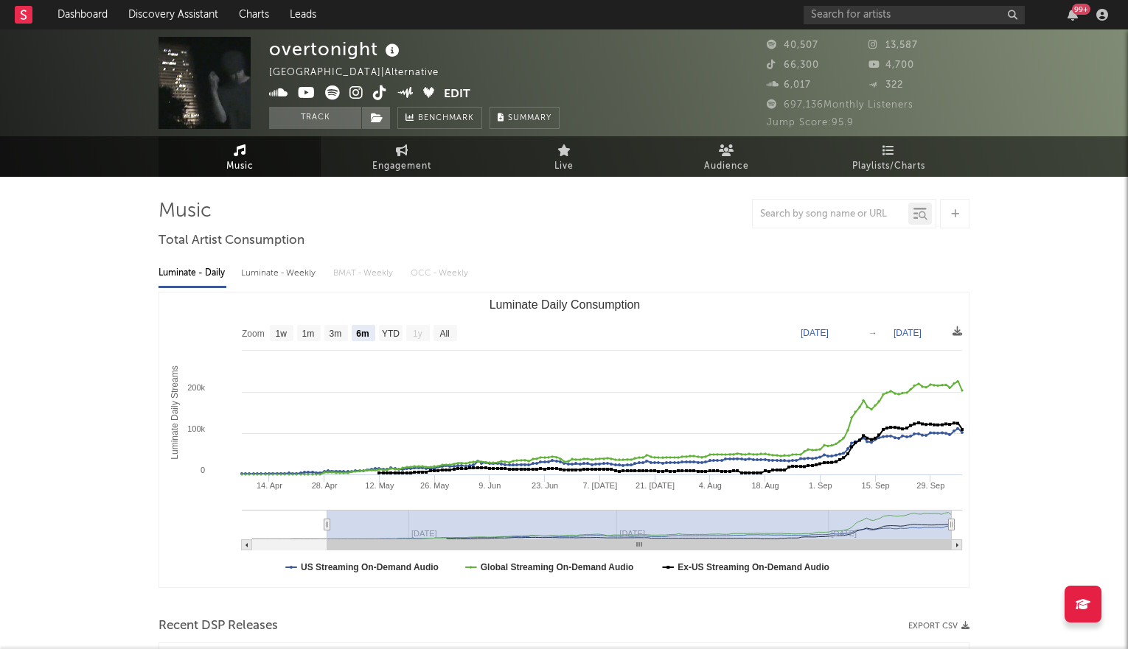
click at [356, 90] on icon at bounding box center [356, 92] width 14 height 15
click at [743, 151] on link "Audience" at bounding box center [726, 156] width 162 height 41
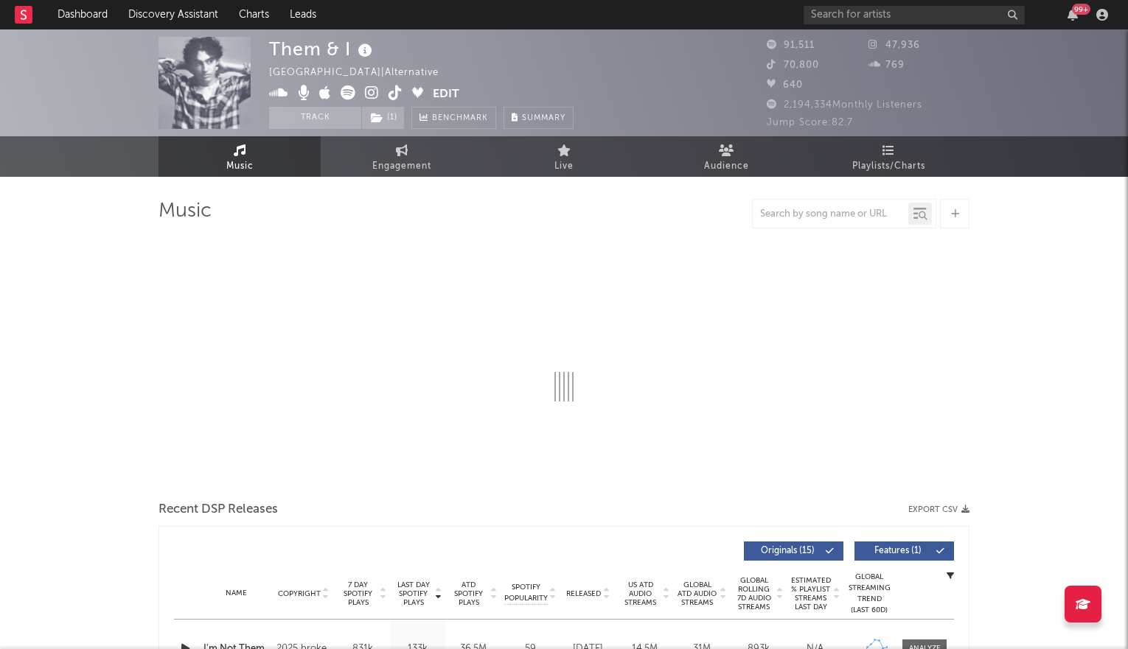
select select "6m"
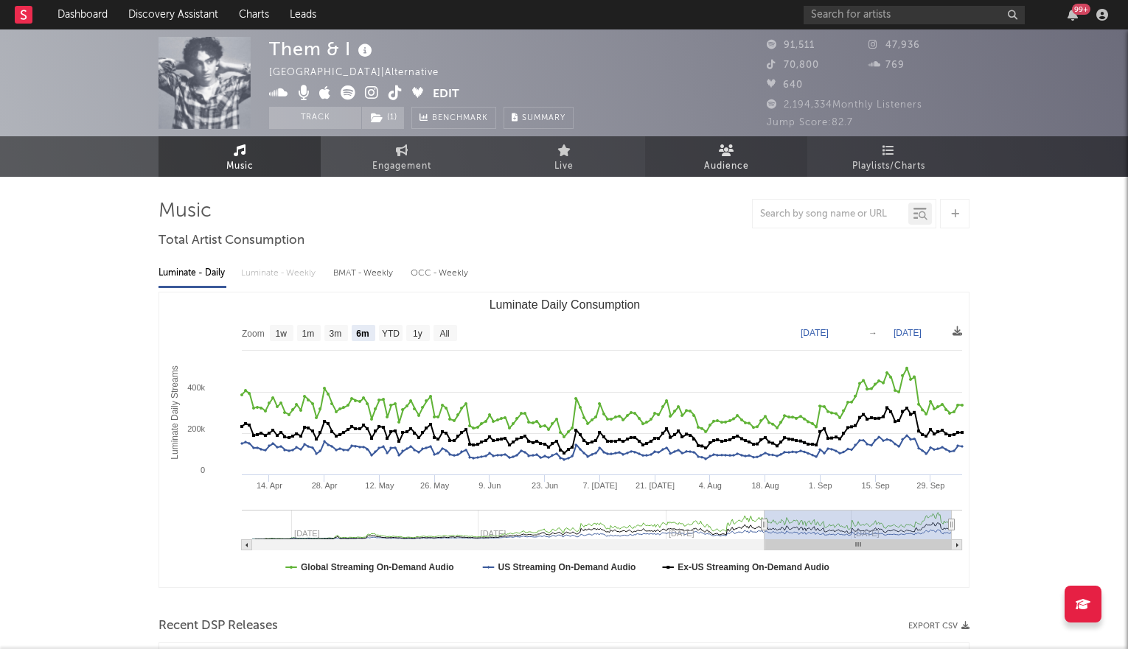
click at [702, 162] on link "Audience" at bounding box center [726, 156] width 162 height 41
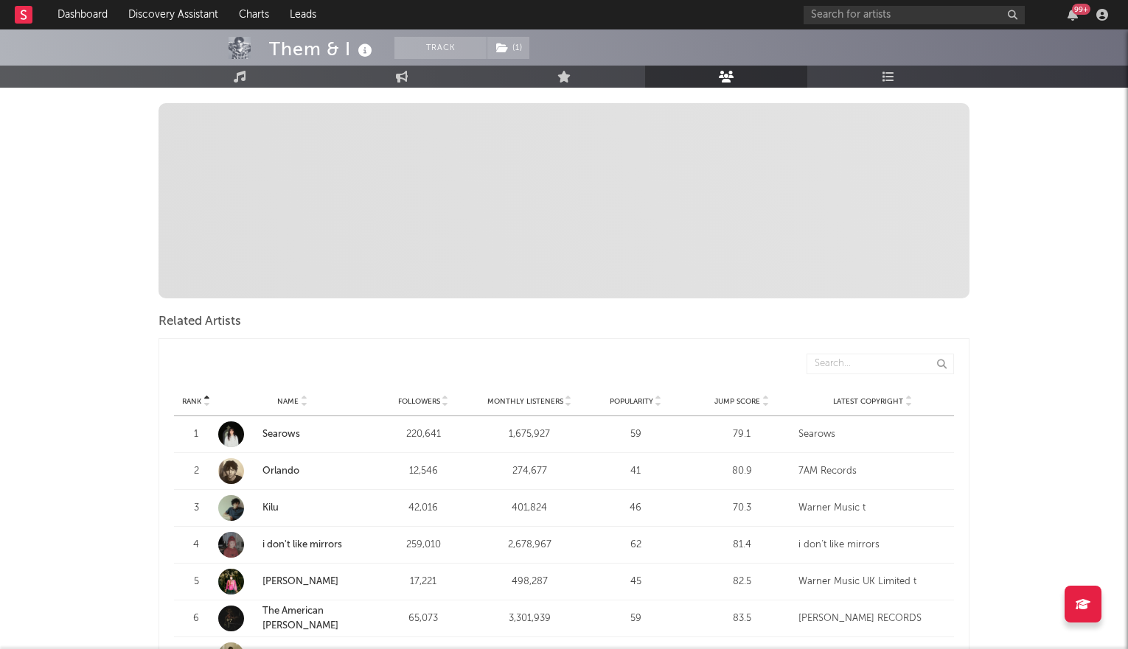
scroll to position [296, 0]
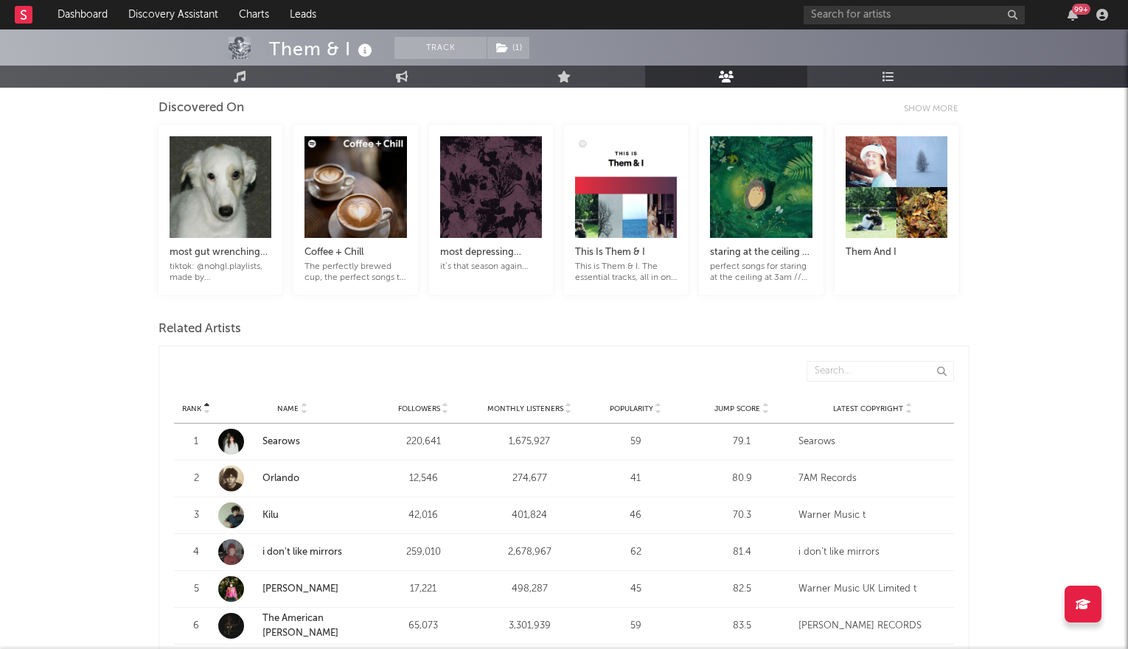
click at [766, 403] on icon at bounding box center [764, 406] width 7 height 6
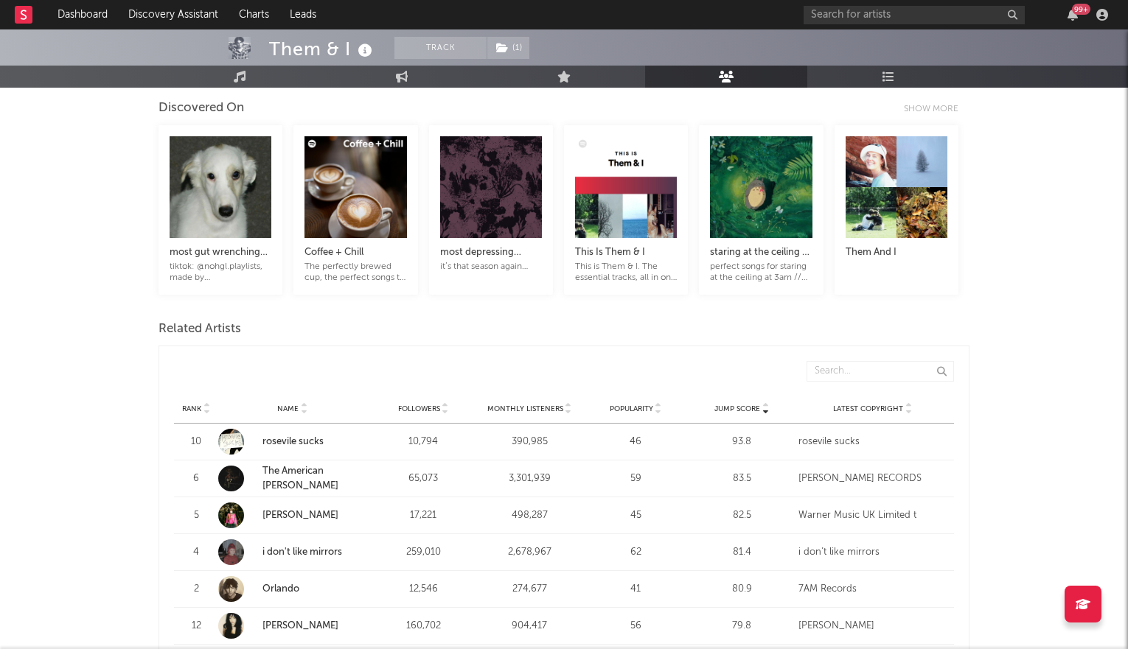
click at [324, 552] on link "i don't like mirrors" at bounding box center [302, 553] width 80 height 10
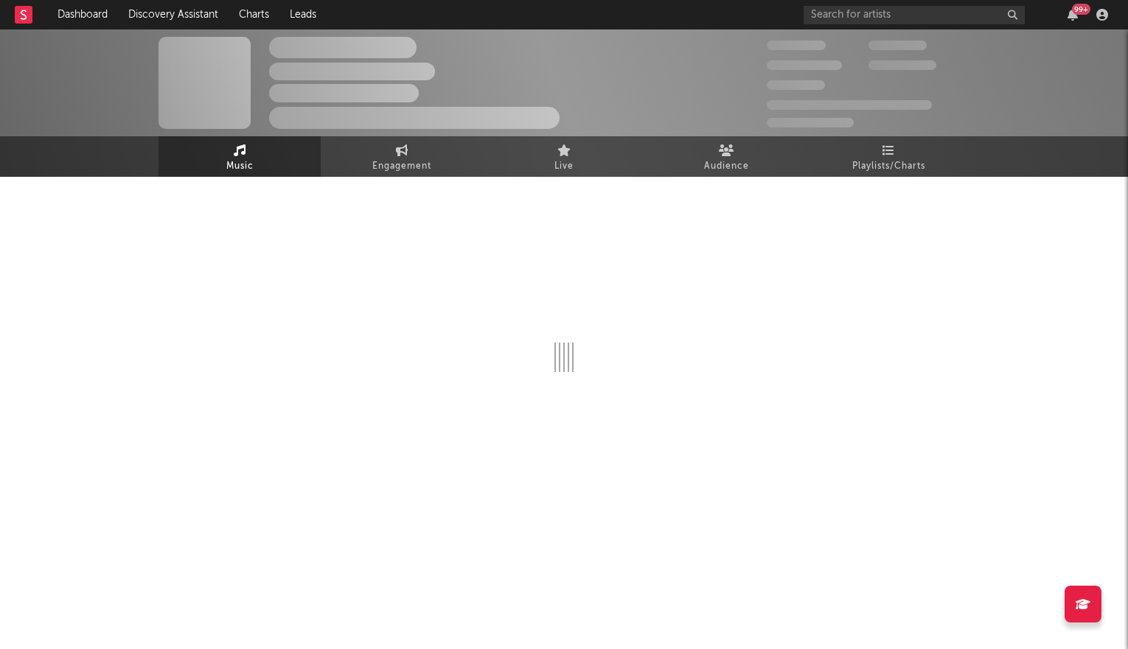
select select "6m"
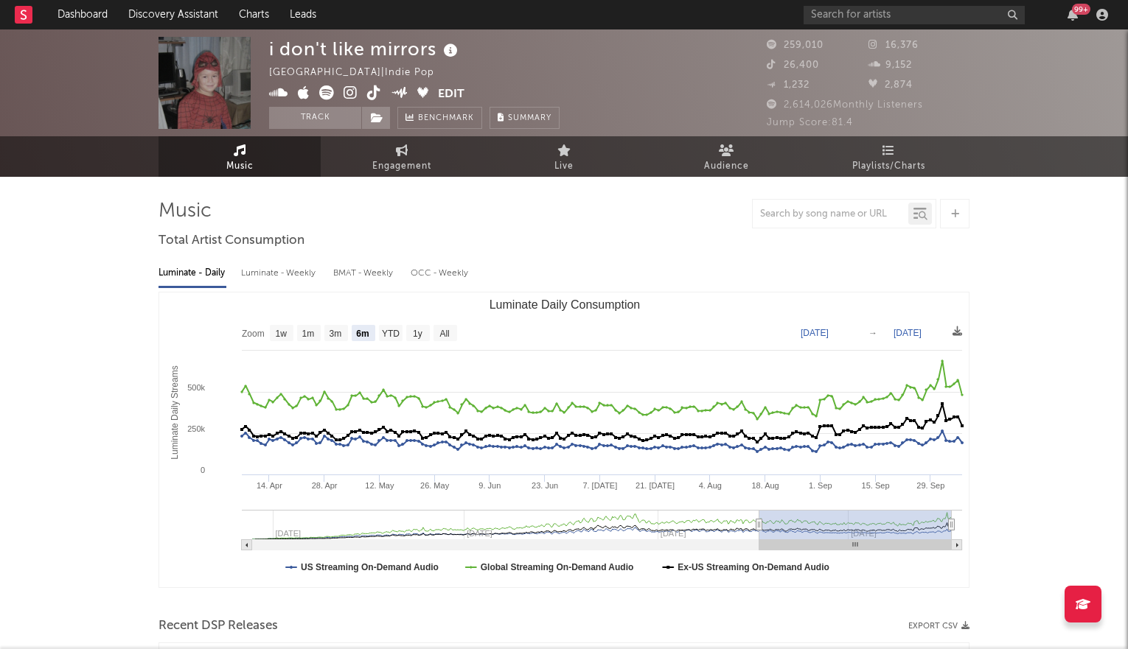
click at [329, 92] on icon at bounding box center [326, 92] width 15 height 15
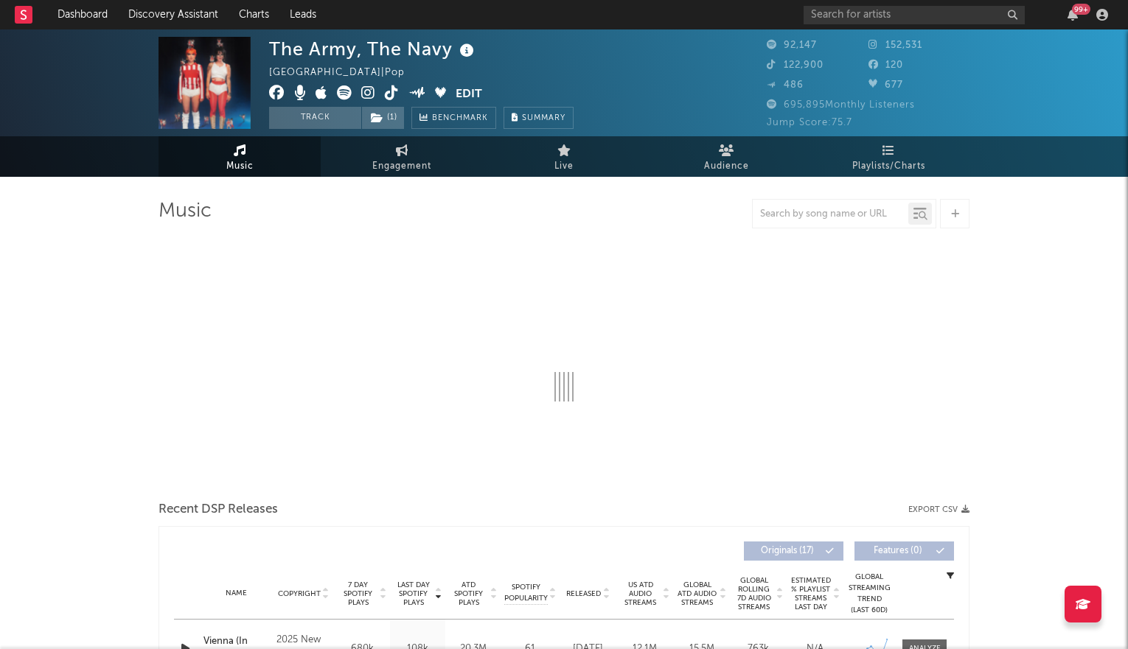
select select "6m"
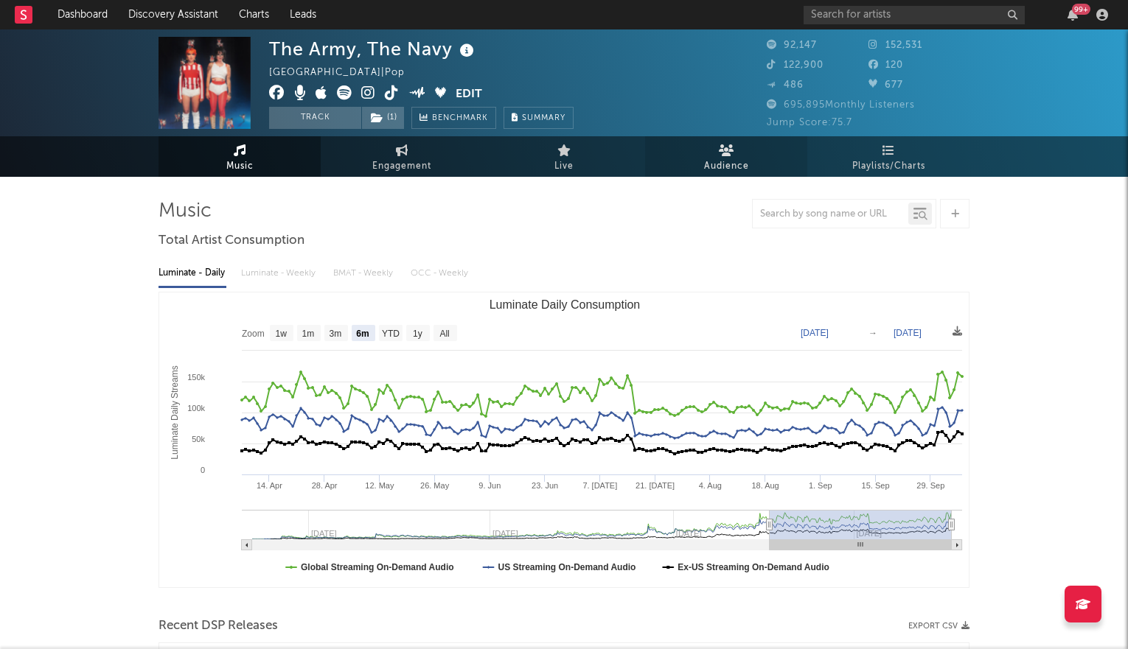
click at [696, 163] on link "Audience" at bounding box center [726, 156] width 162 height 41
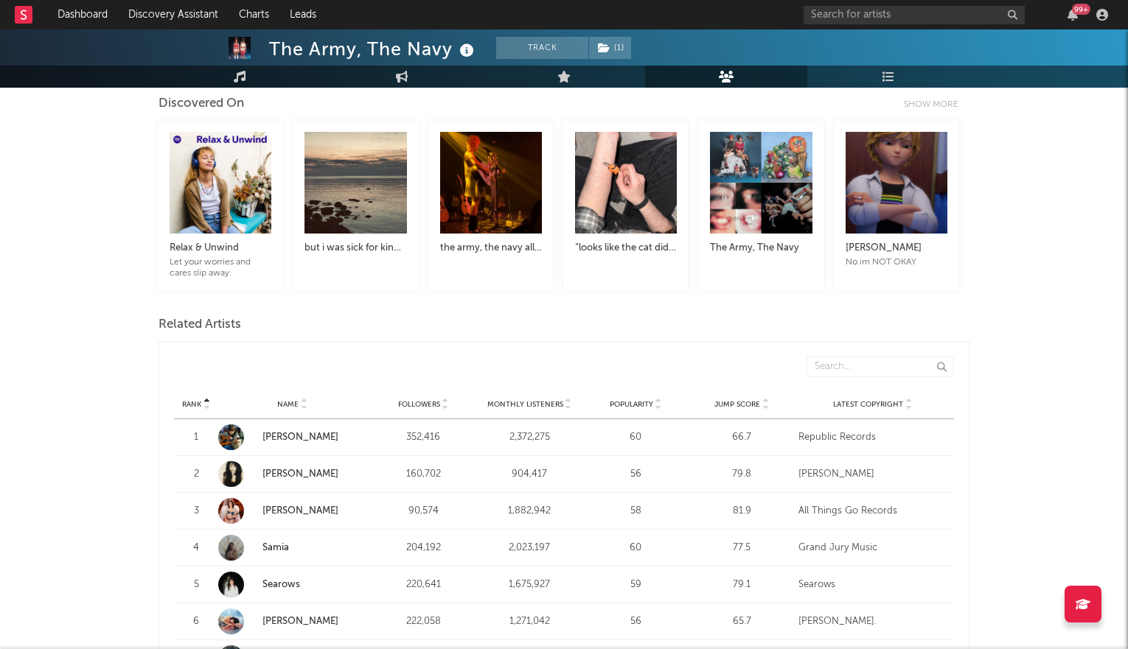
scroll to position [362, 0]
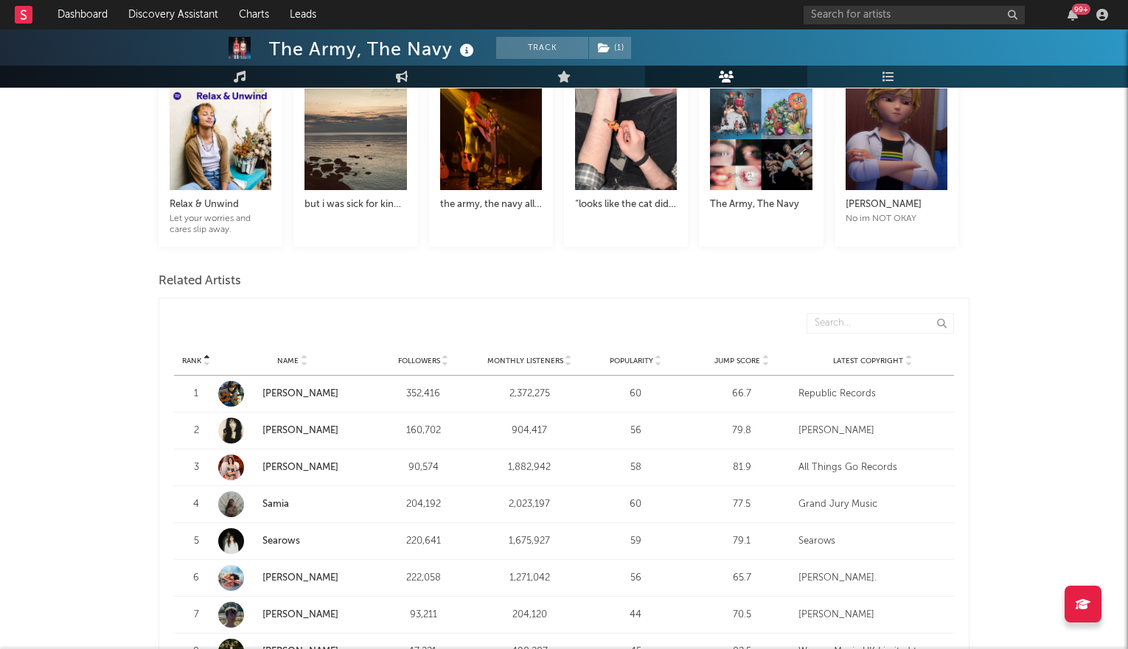
click at [766, 361] on icon at bounding box center [764, 364] width 7 height 6
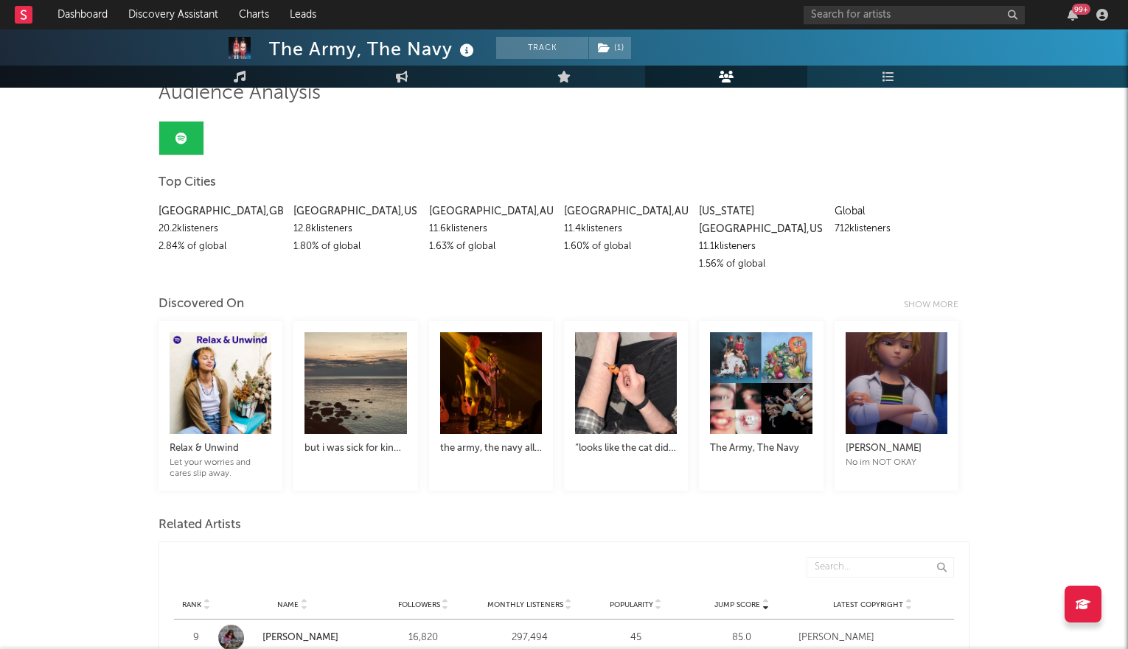
scroll to position [361, 0]
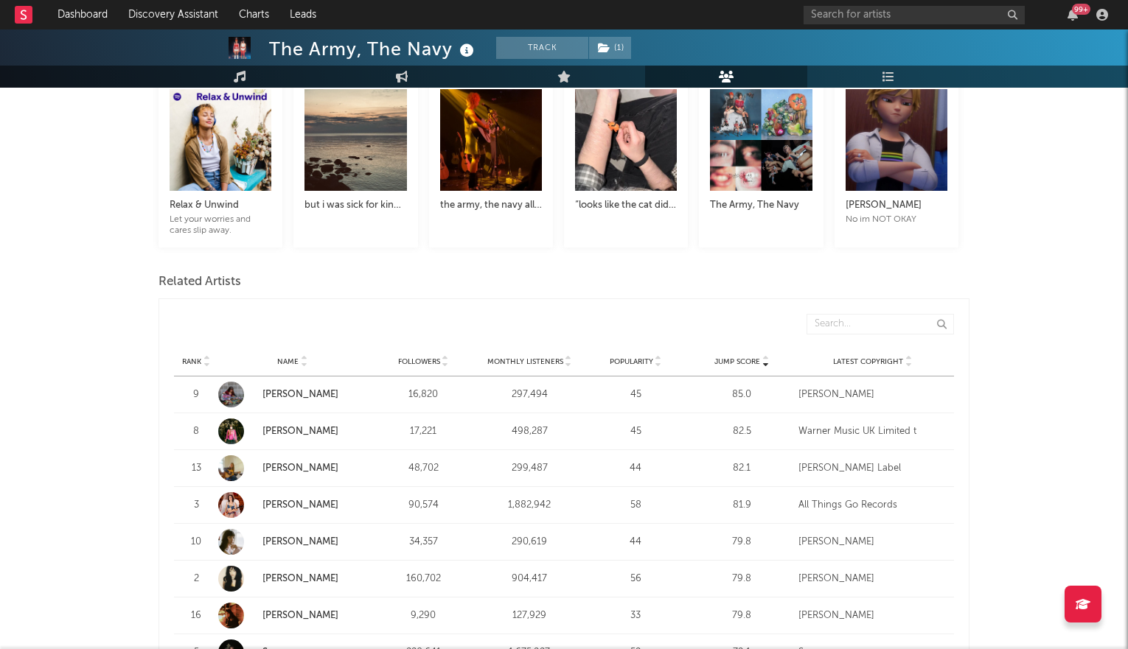
click at [305, 464] on link "Abby Powledge" at bounding box center [300, 469] width 76 height 10
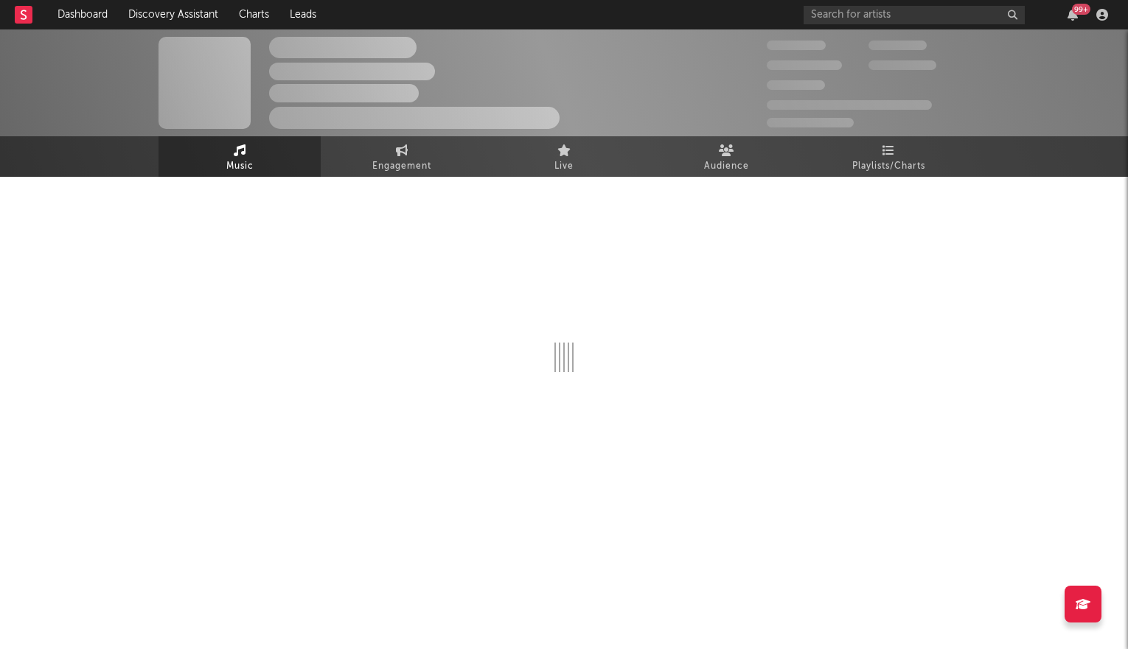
select select "6m"
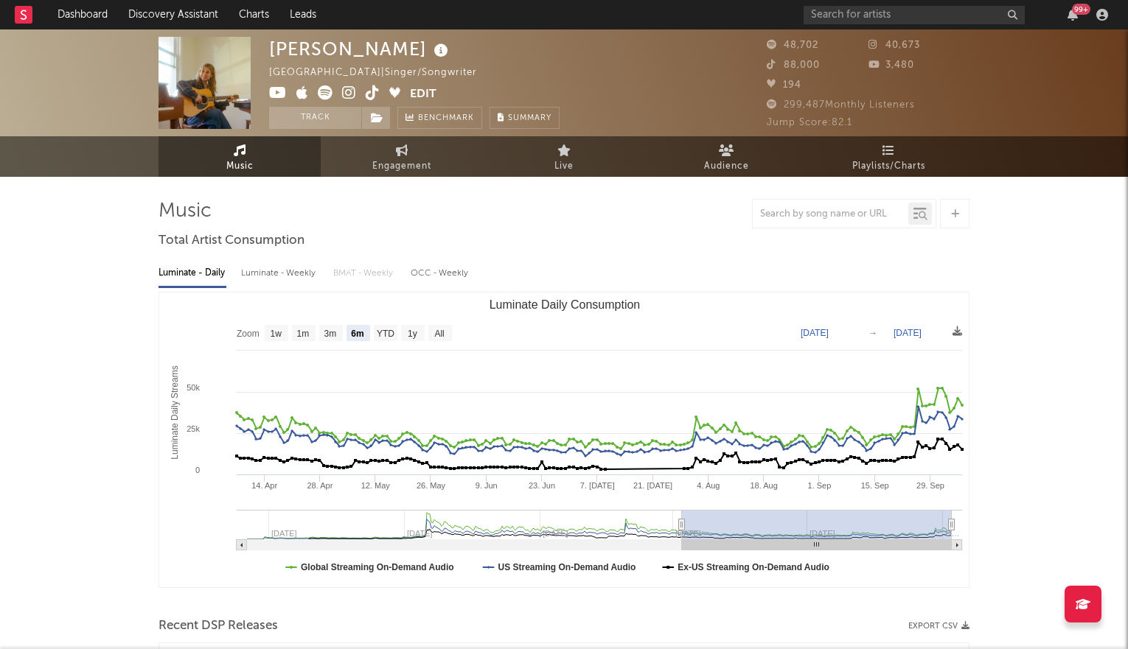
click at [328, 92] on icon at bounding box center [325, 92] width 15 height 15
click at [347, 94] on icon at bounding box center [349, 92] width 14 height 15
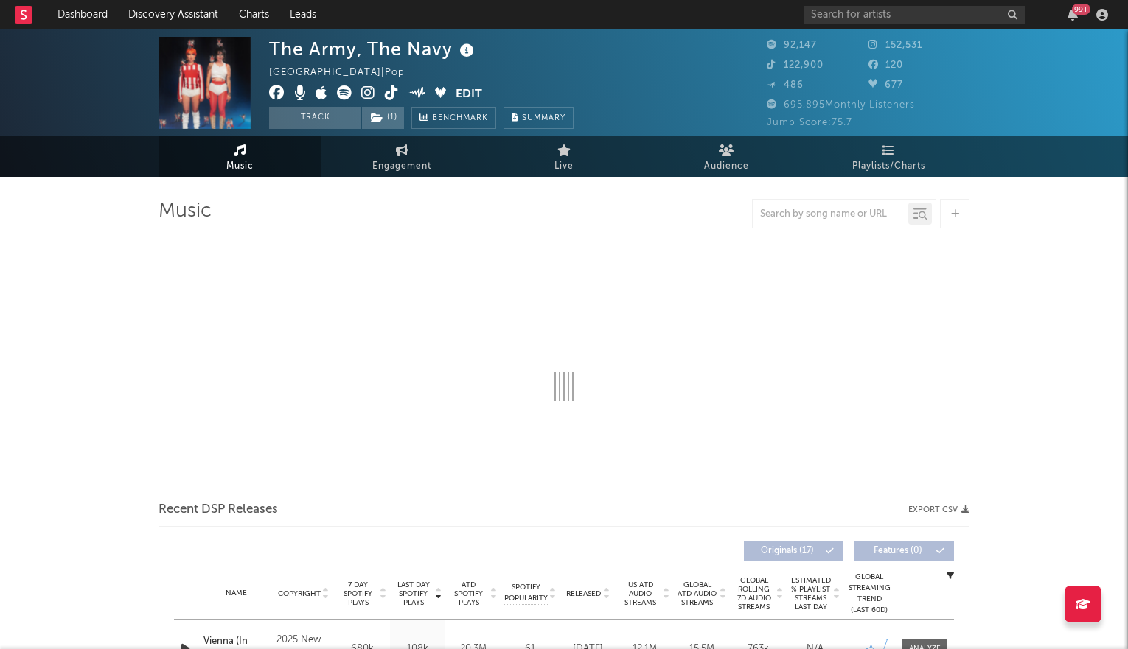
click at [343, 91] on icon at bounding box center [344, 92] width 15 height 15
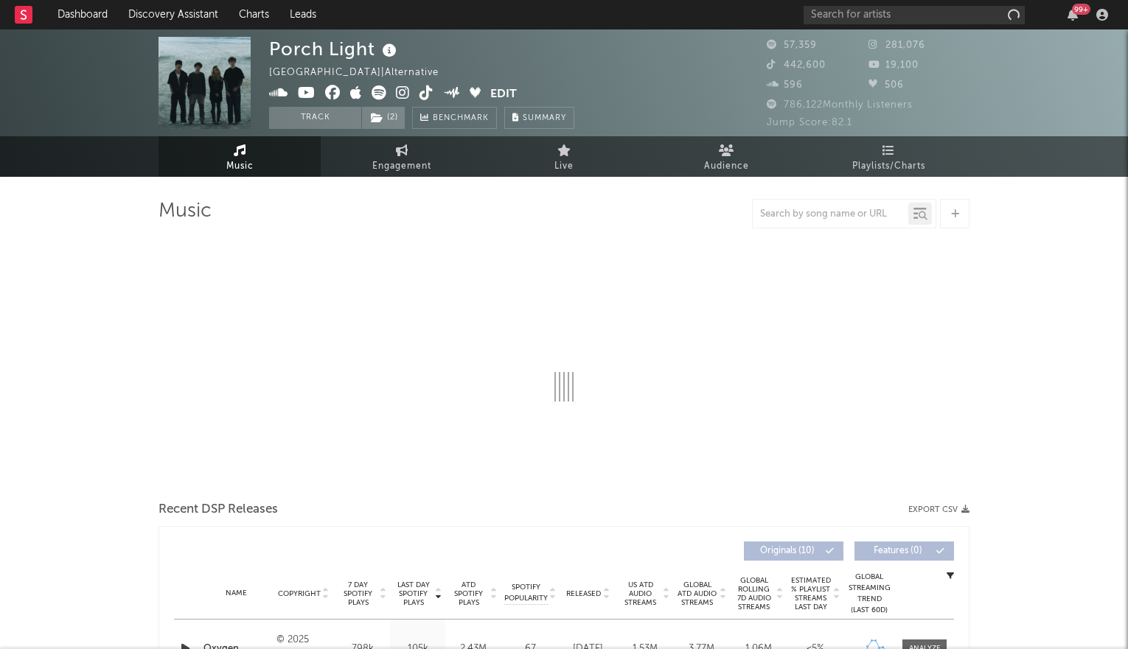
select select "6m"
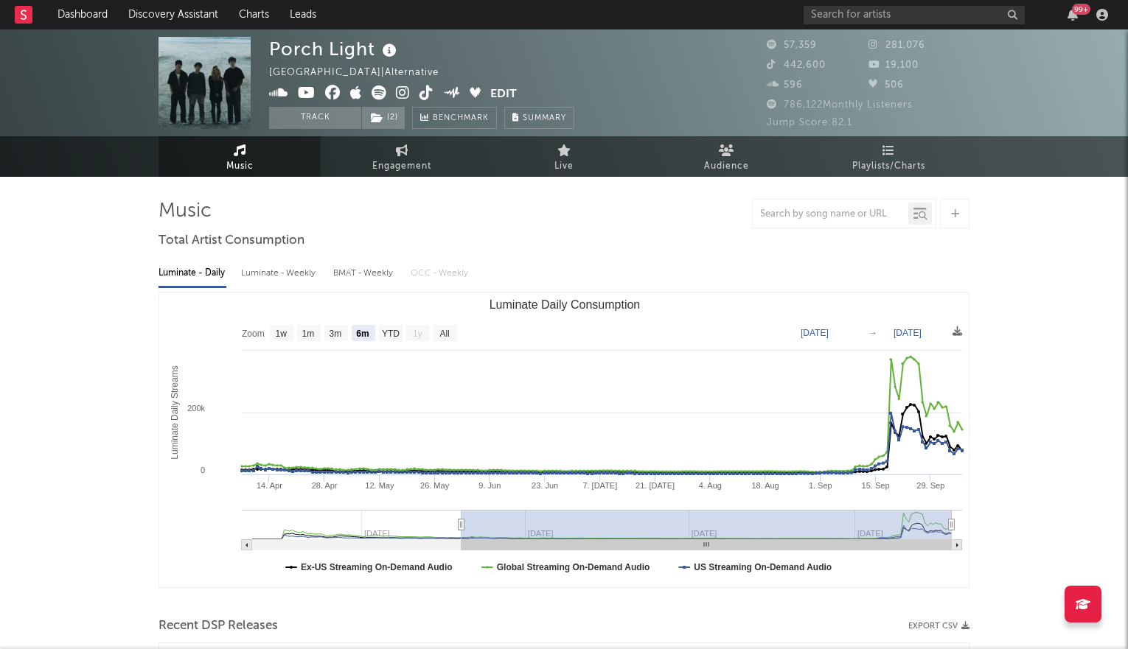
click at [381, 95] on icon at bounding box center [378, 92] width 15 height 15
click at [402, 92] on icon at bounding box center [403, 92] width 14 height 15
click at [725, 154] on icon at bounding box center [726, 150] width 15 height 12
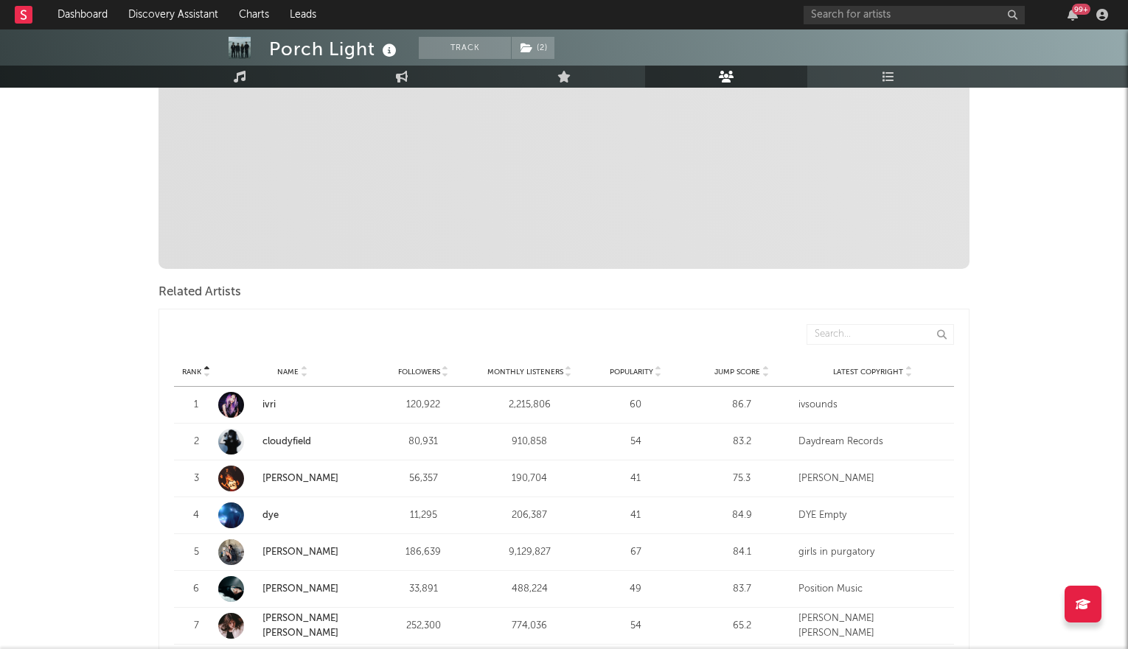
scroll to position [333, 0]
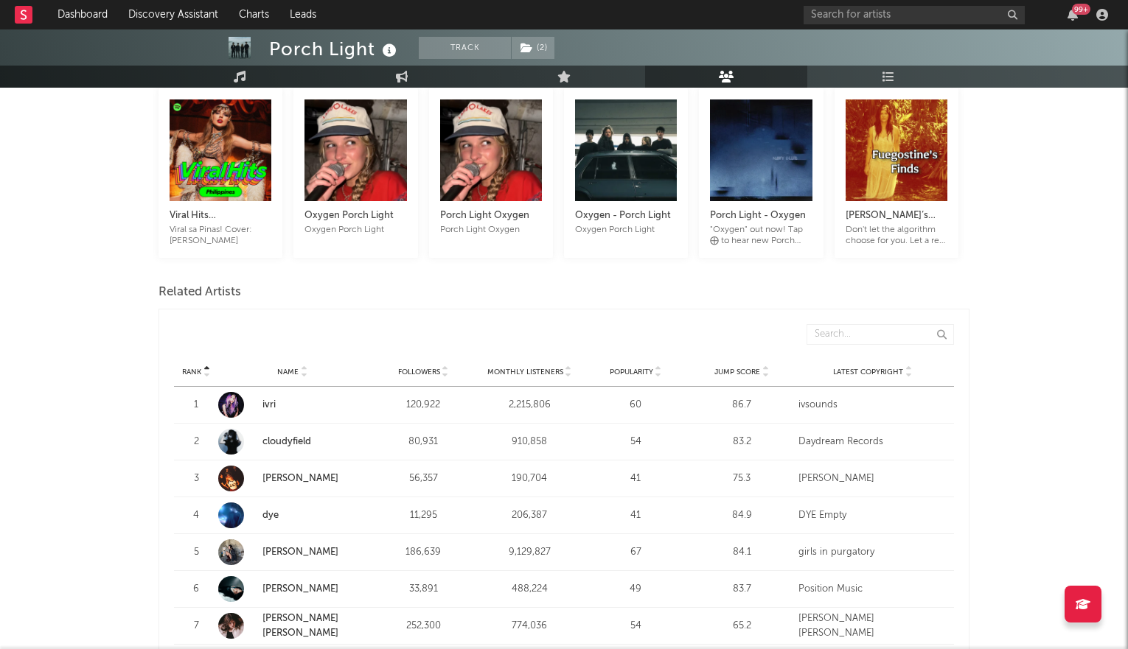
click at [764, 366] on icon at bounding box center [764, 369] width 7 height 6
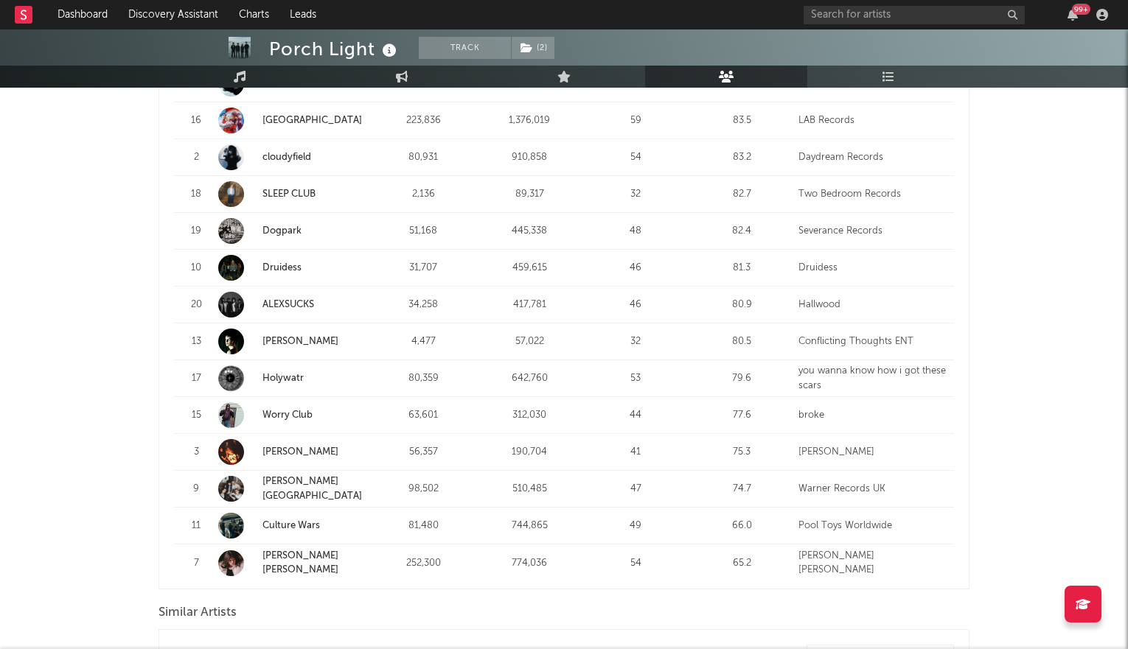
scroll to position [0, 0]
